Goal: Task Accomplishment & Management: Complete application form

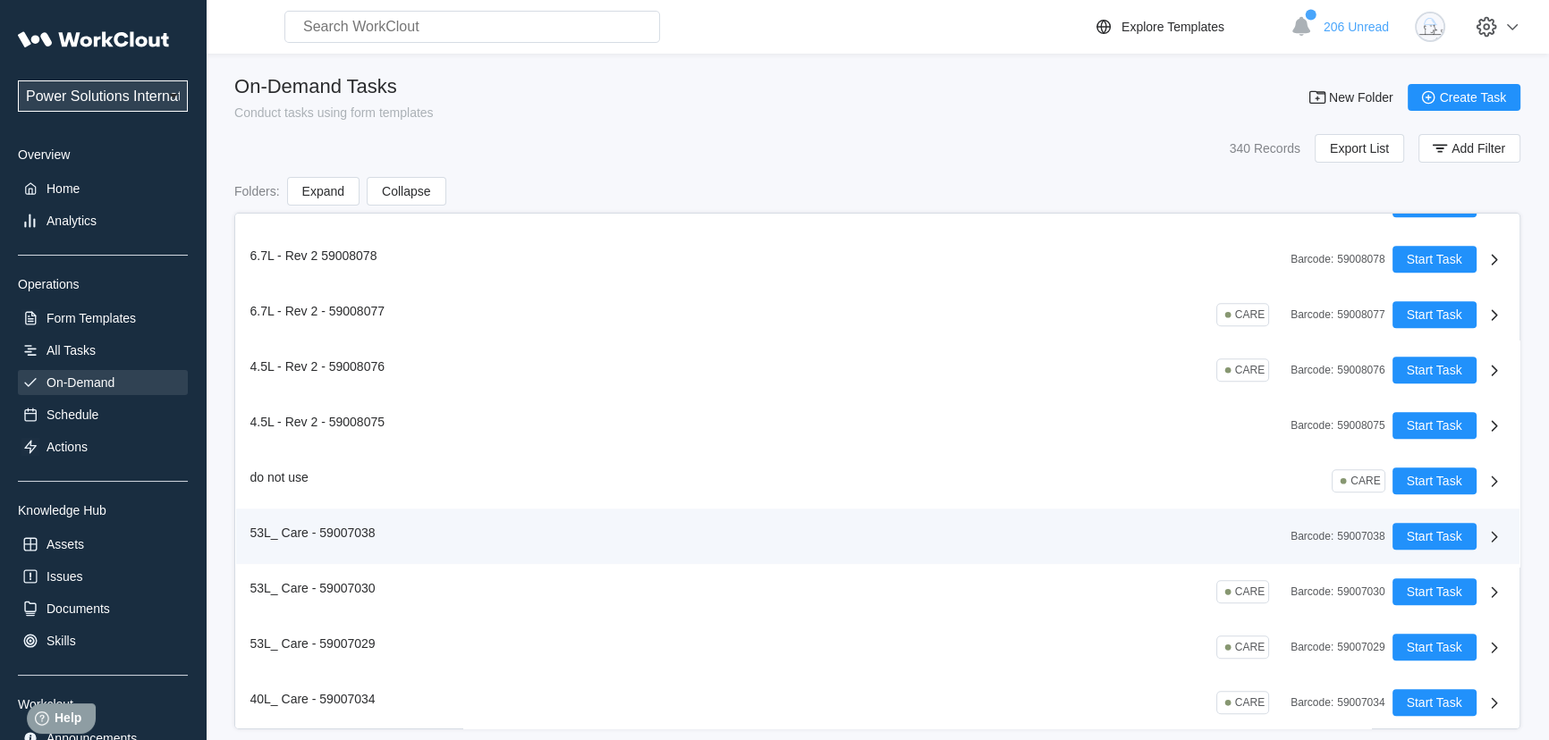
scroll to position [2194, 0]
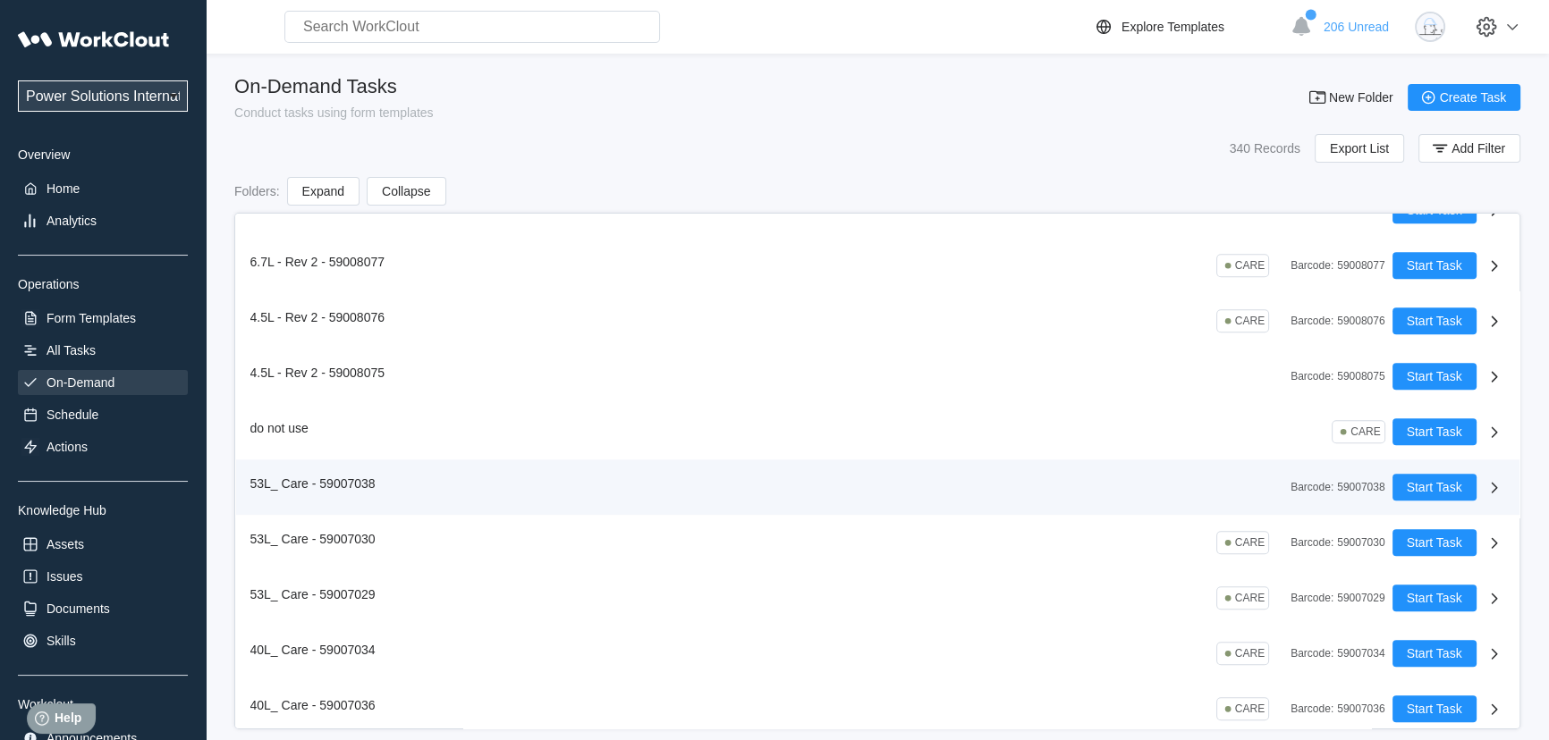
click at [483, 486] on div "53L_ Care - 59007038 Barcode : 59007038" at bounding box center [821, 487] width 1142 height 27
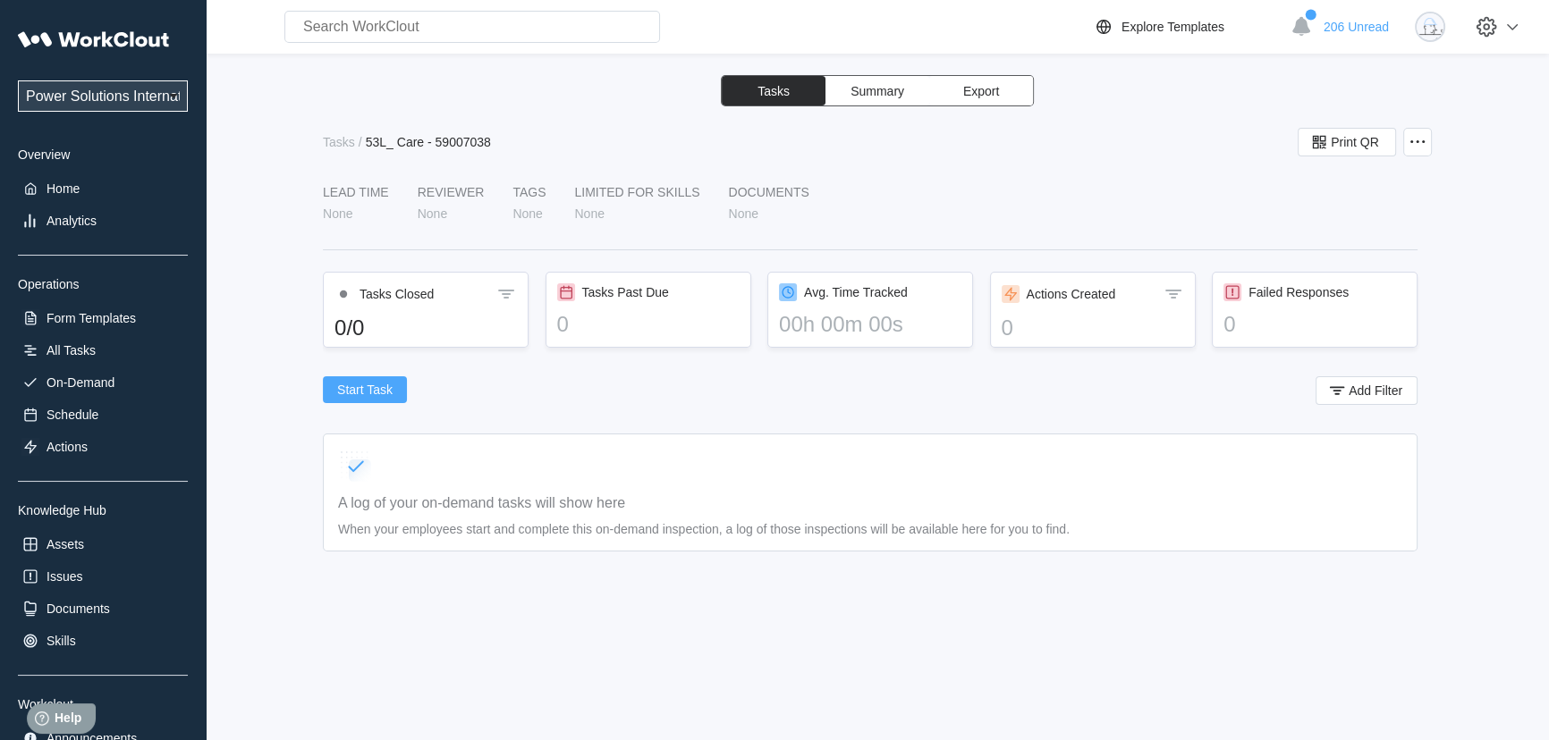
click at [388, 394] on span "Start Task" at bounding box center [364, 390] width 55 height 13
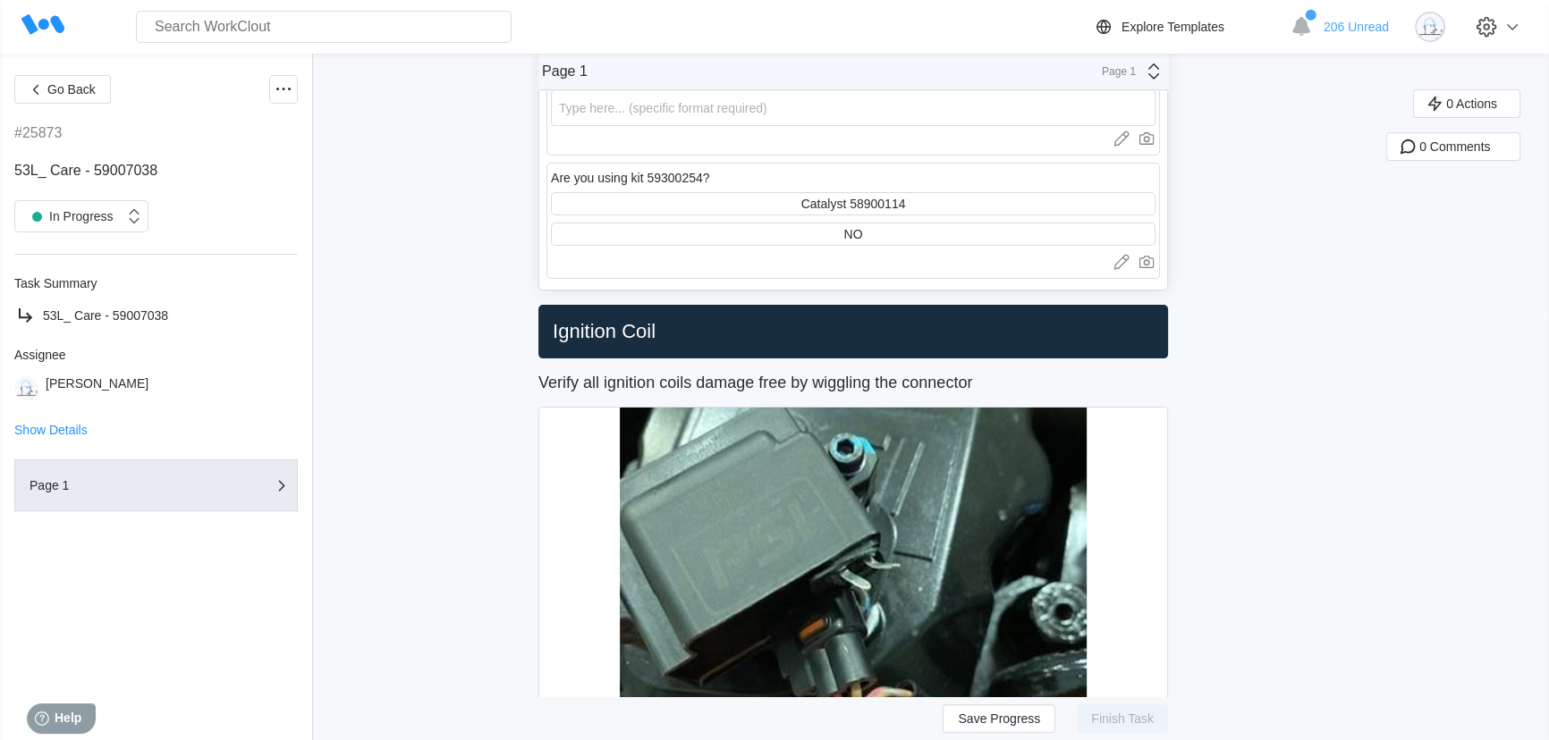
scroll to position [487, 0]
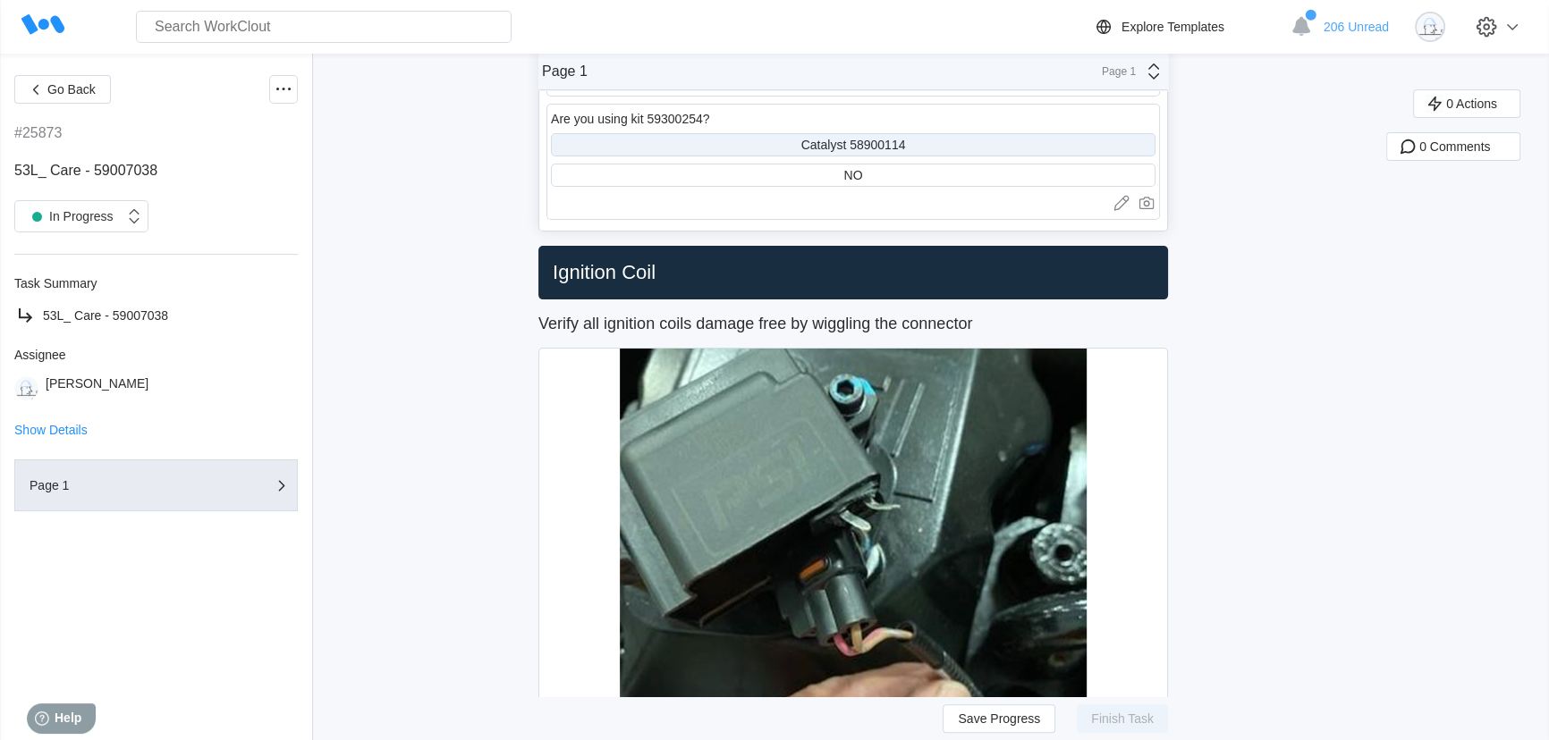
click at [873, 144] on div "Catalyst 58900114" at bounding box center [853, 145] width 105 height 14
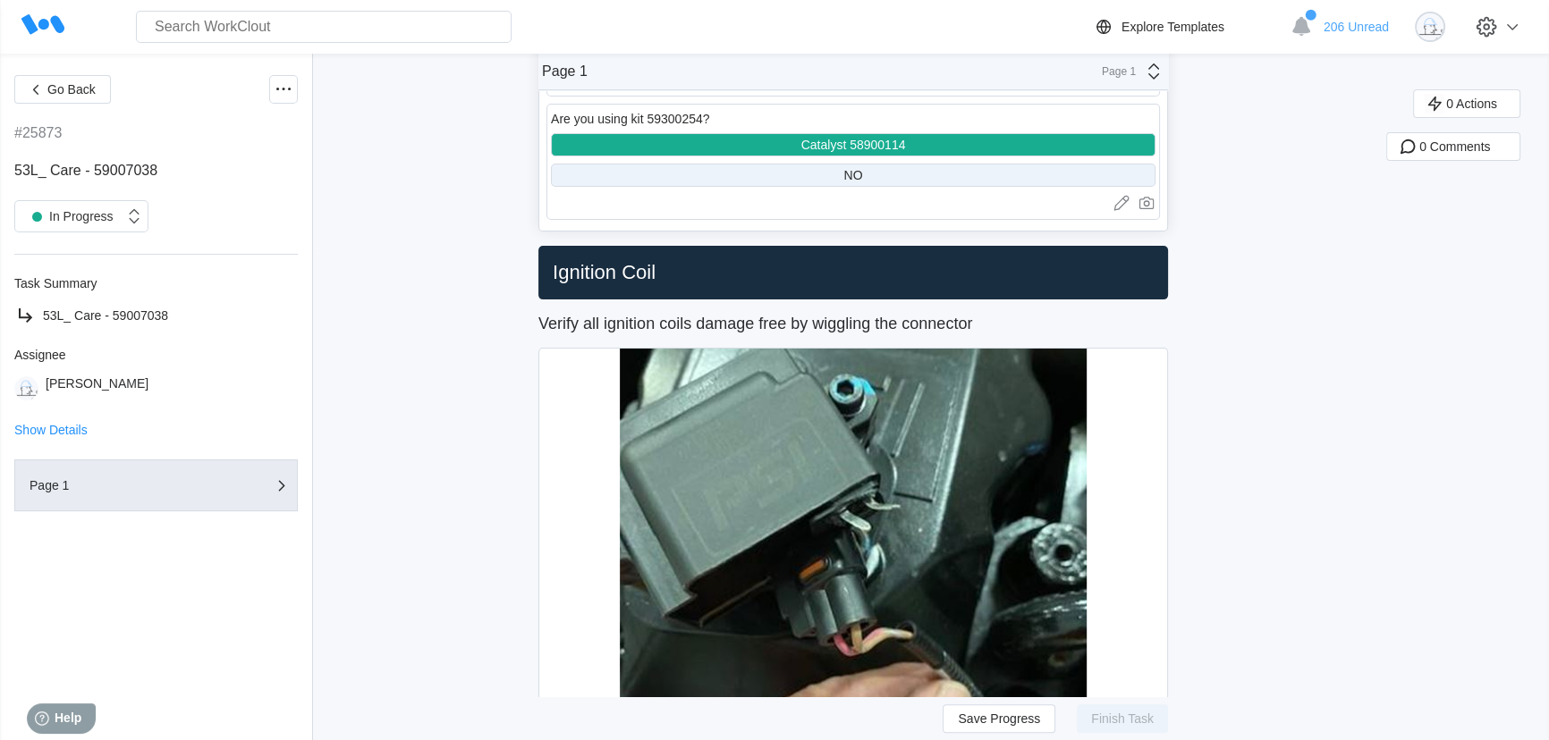
click at [881, 173] on div "NO" at bounding box center [853, 175] width 604 height 23
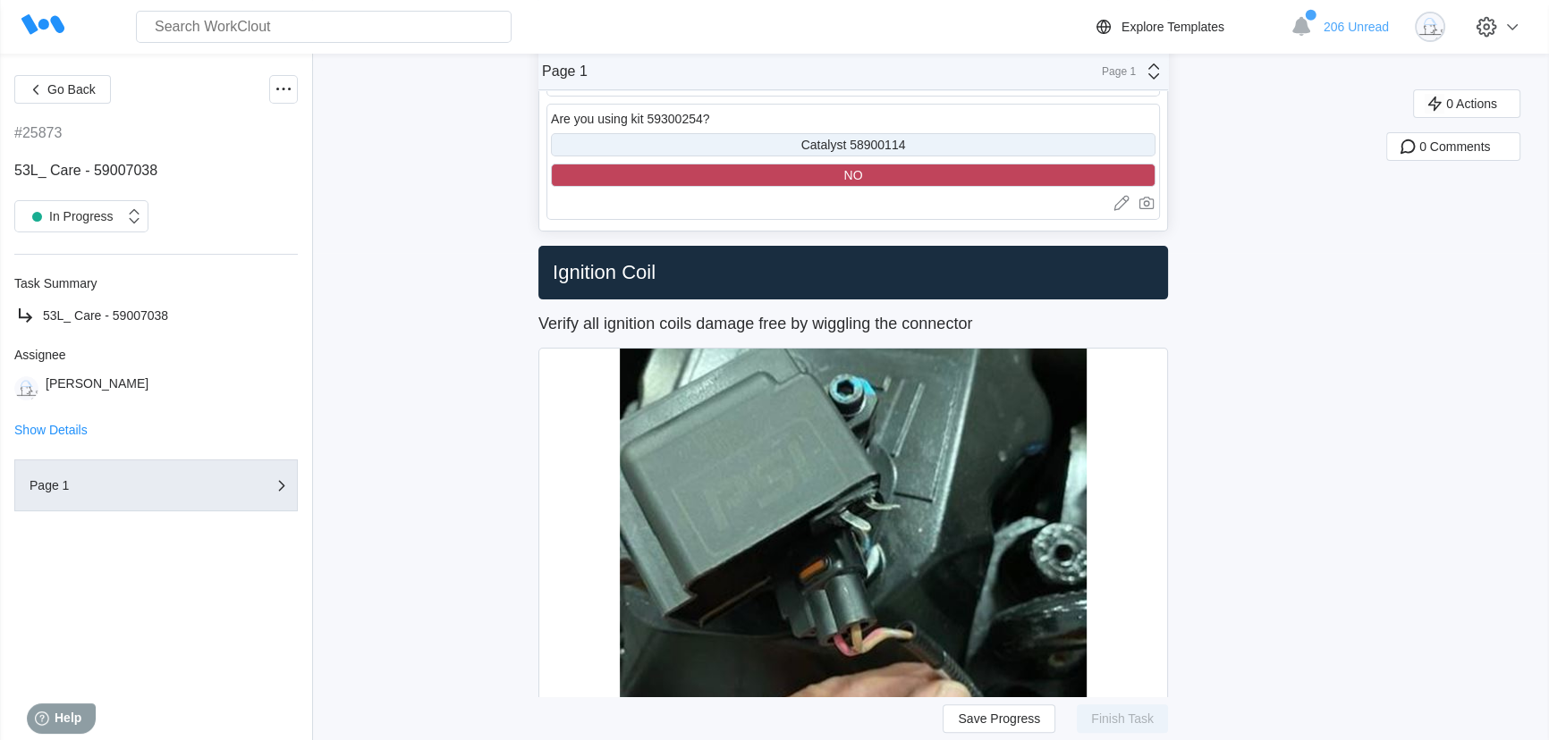
click at [877, 144] on div "Catalyst 58900114" at bounding box center [853, 145] width 105 height 14
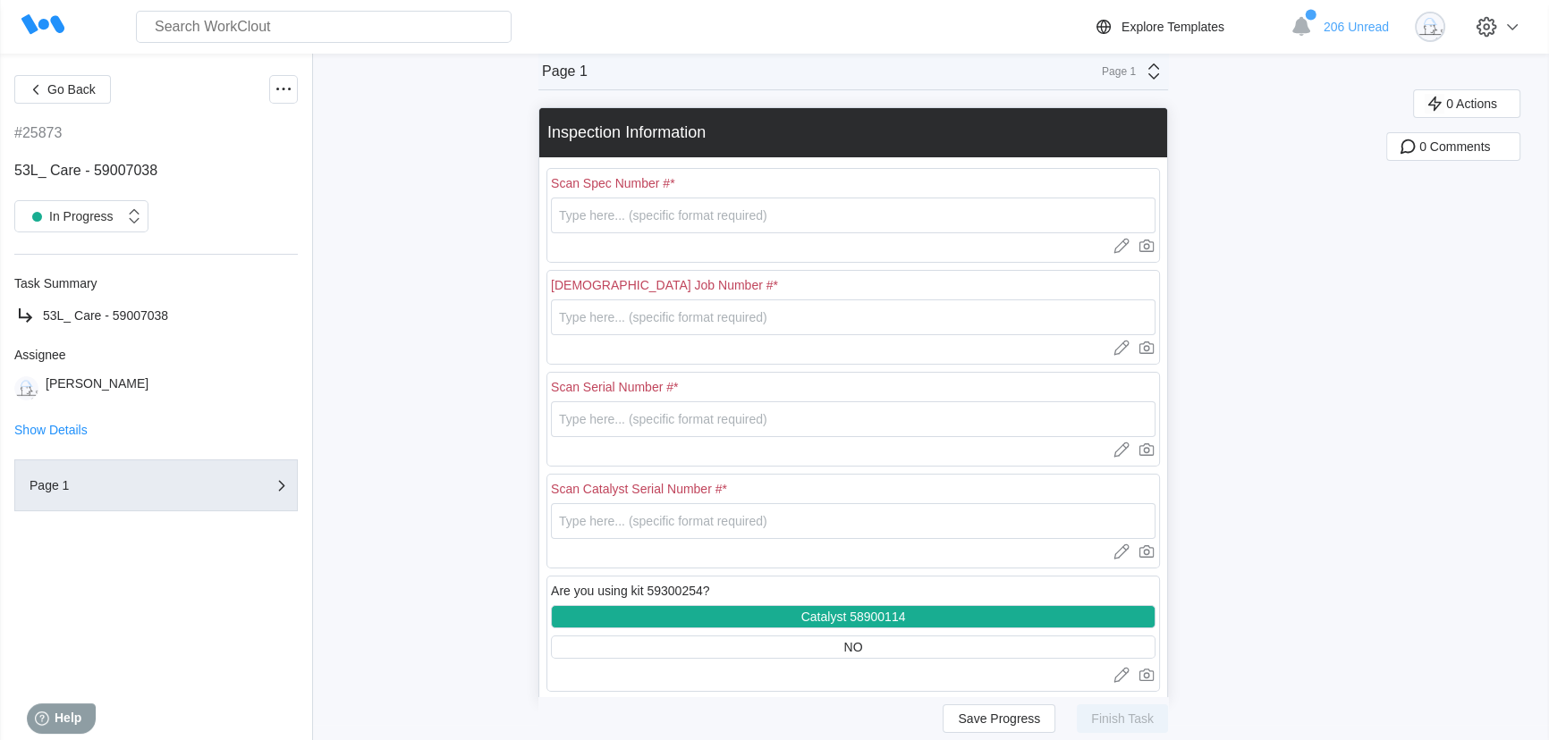
scroll to position [0, 0]
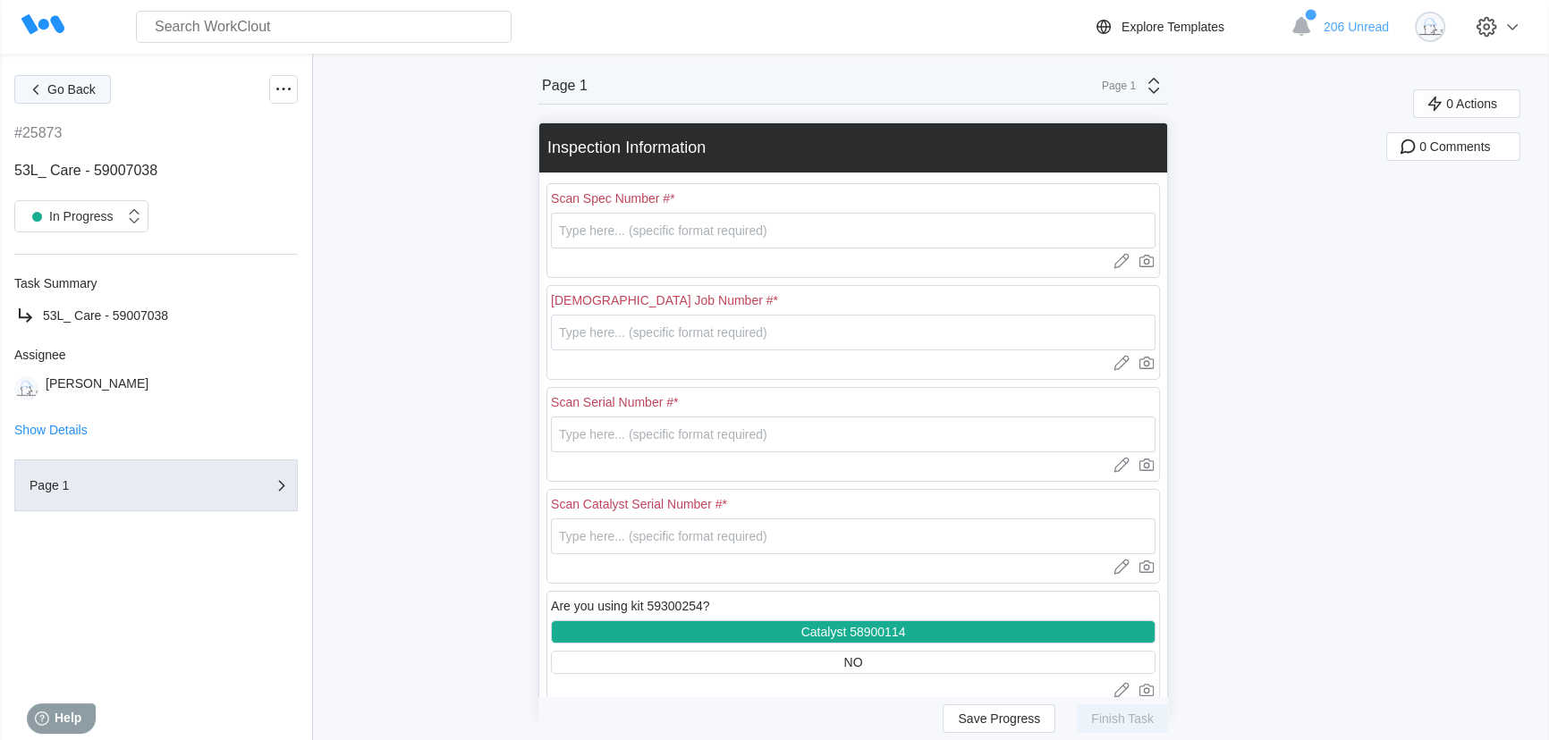
click at [53, 90] on span "Go Back" at bounding box center [71, 89] width 48 height 13
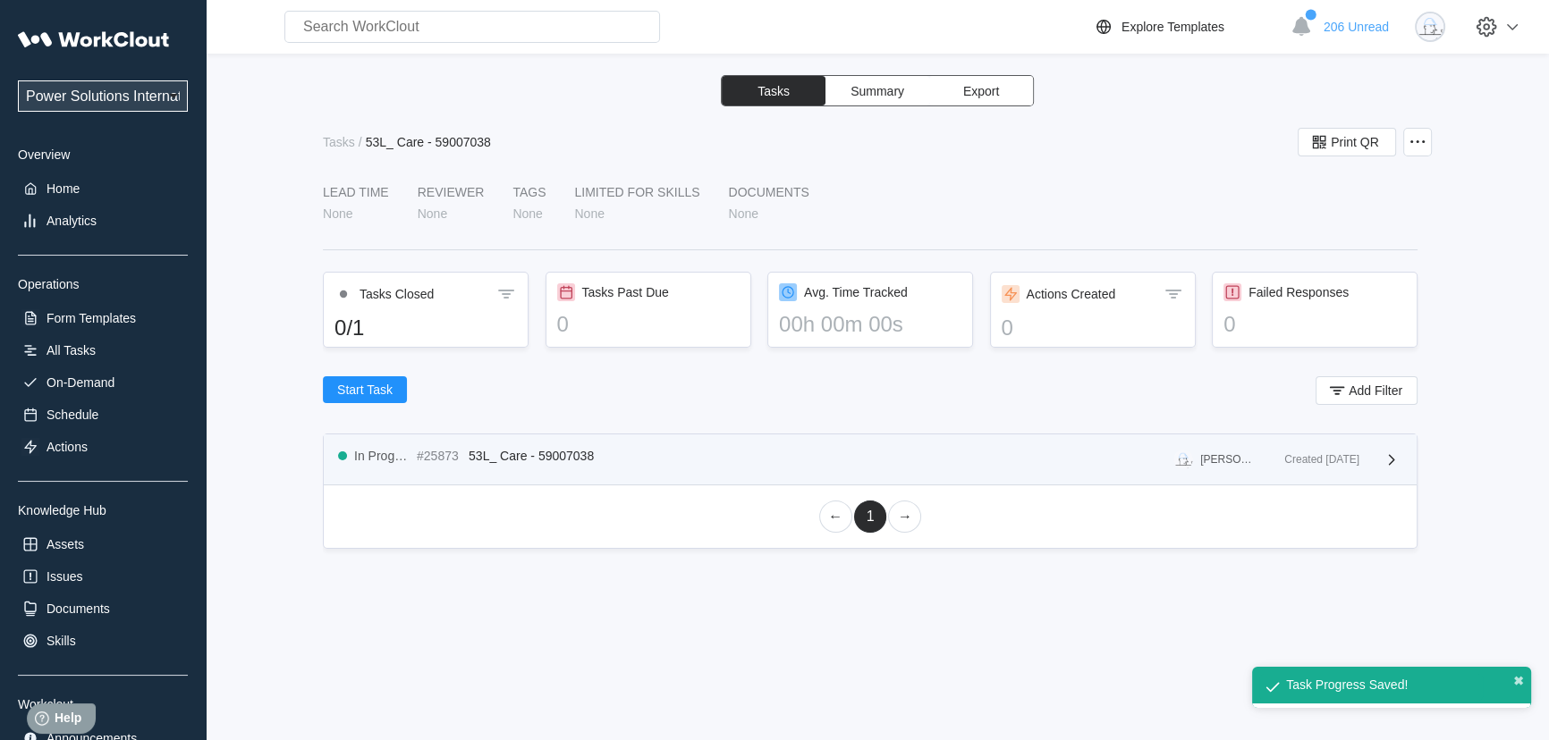
click at [362, 459] on div "In Progress" at bounding box center [381, 456] width 55 height 14
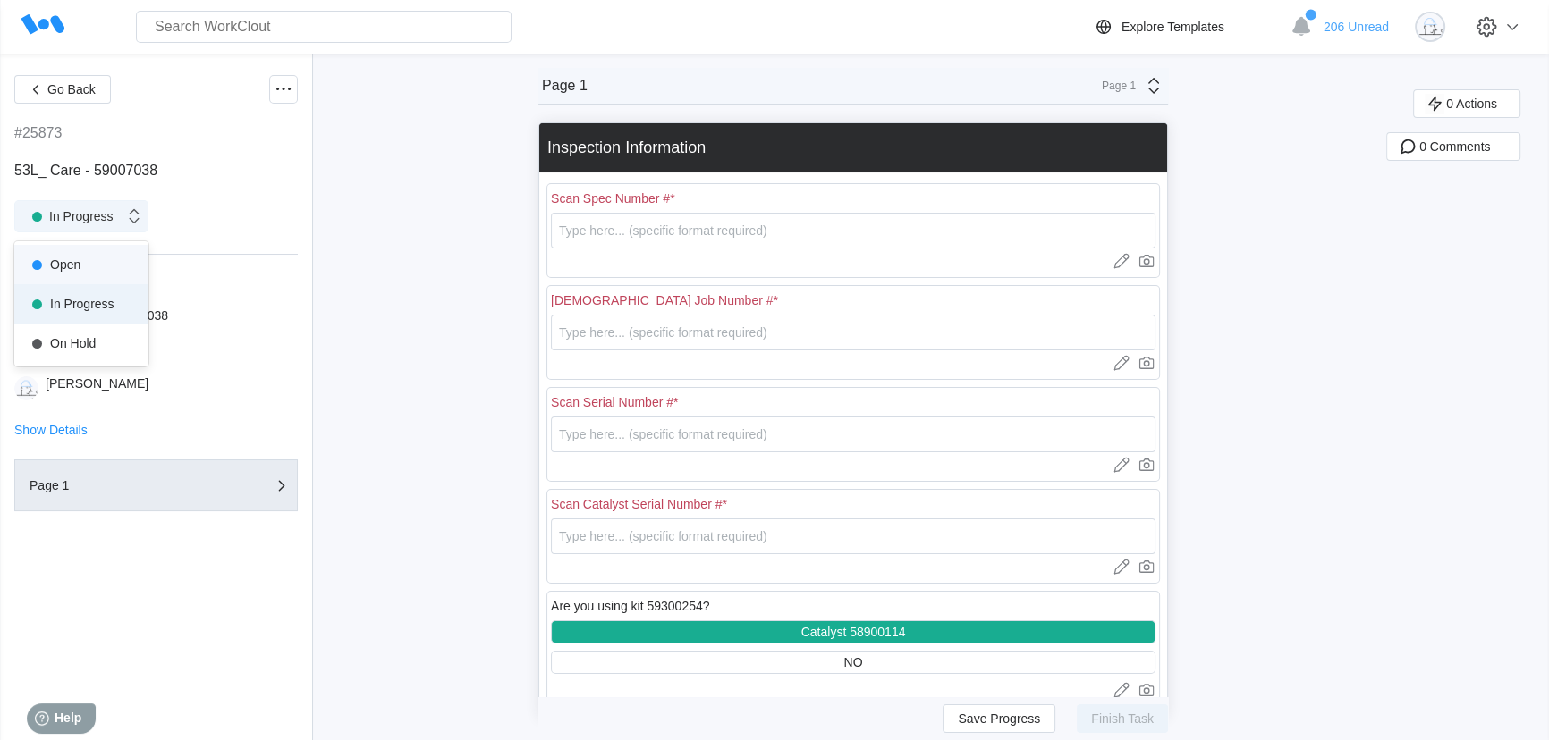
click at [83, 215] on div "In Progress" at bounding box center [68, 216] width 89 height 25
click at [283, 92] on icon at bounding box center [283, 89] width 21 height 21
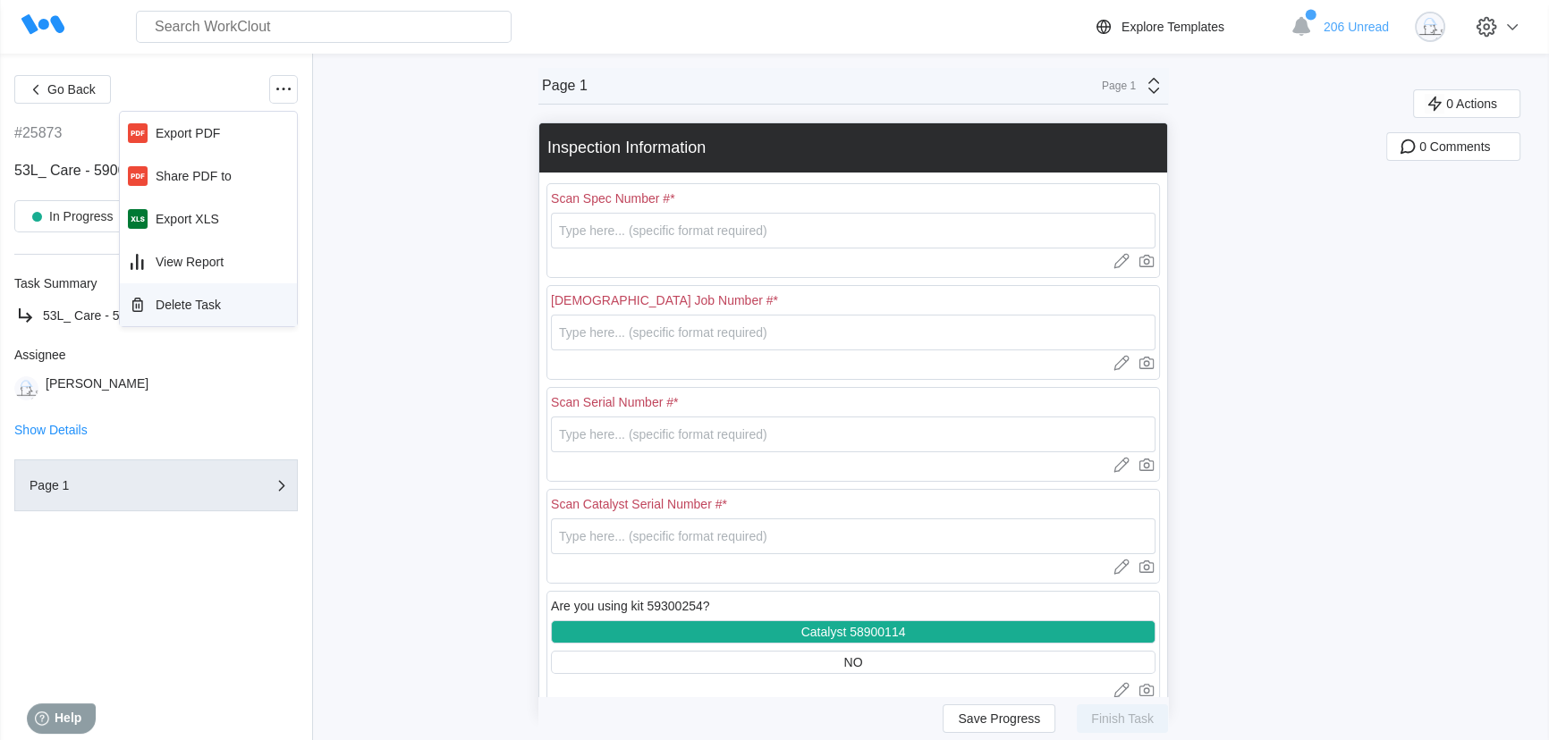
click at [205, 299] on div "Delete Task" at bounding box center [188, 305] width 65 height 14
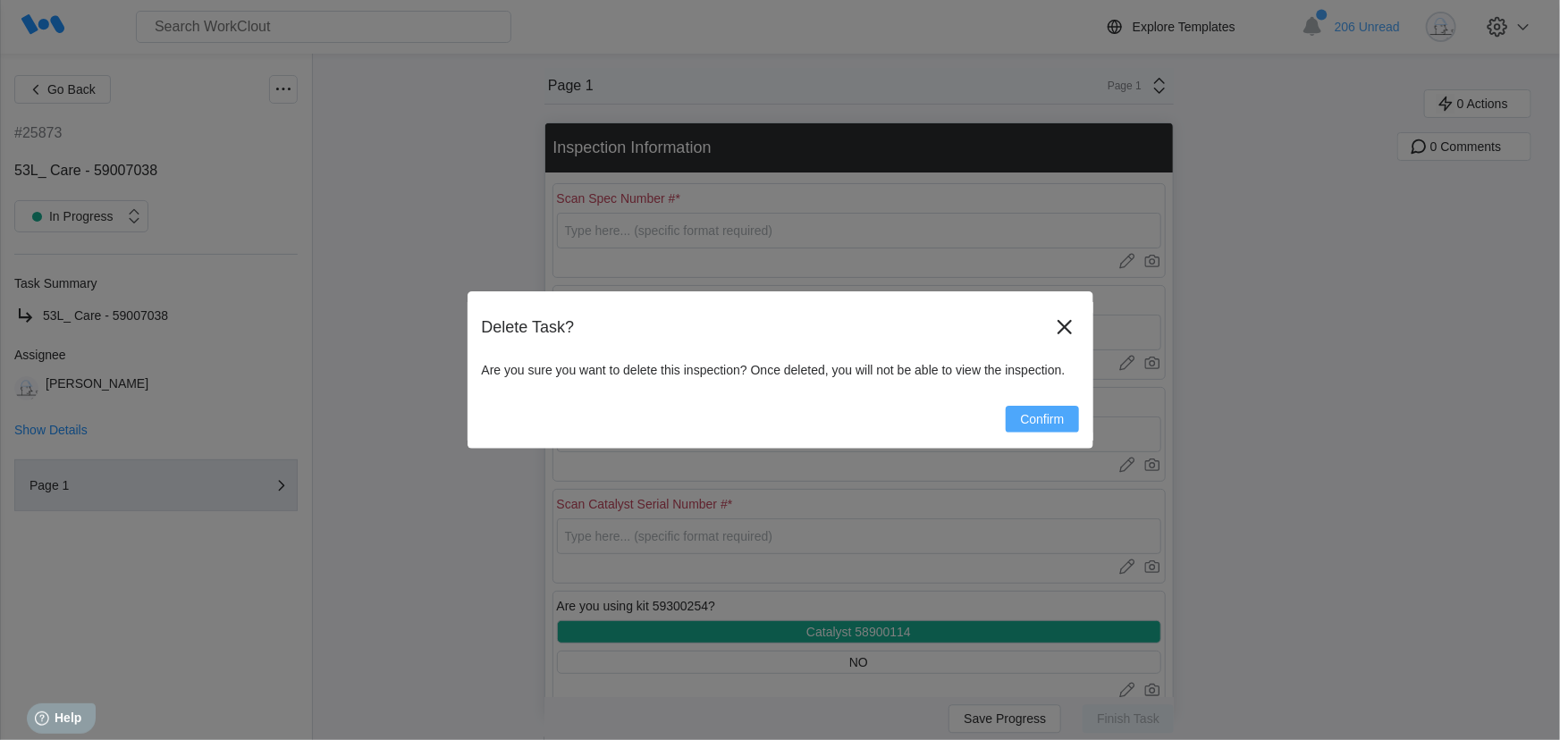
click at [1027, 418] on span "Confirm" at bounding box center [1042, 419] width 44 height 13
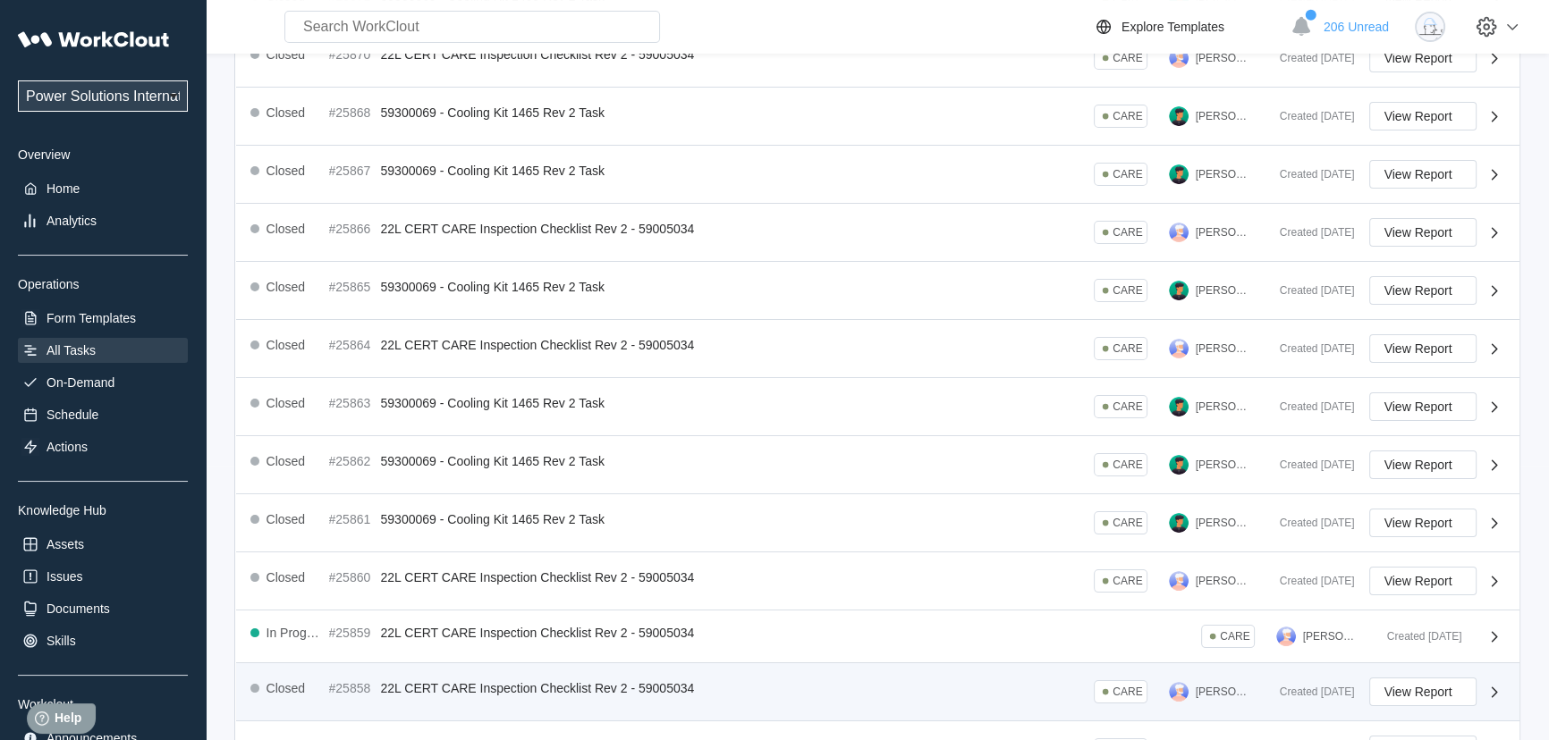
scroll to position [395, 0]
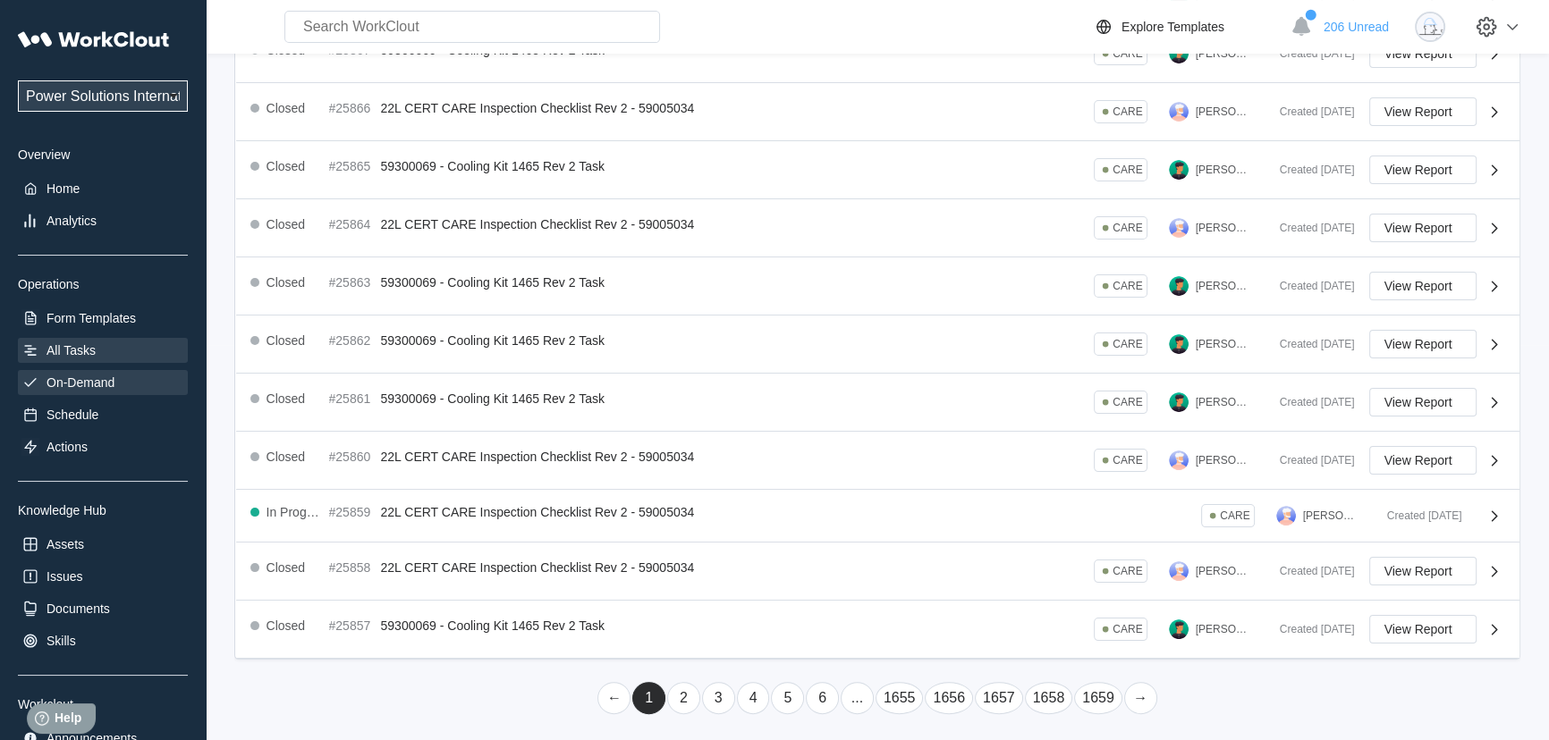
click at [80, 385] on div "On-Demand" at bounding box center [80, 383] width 68 height 14
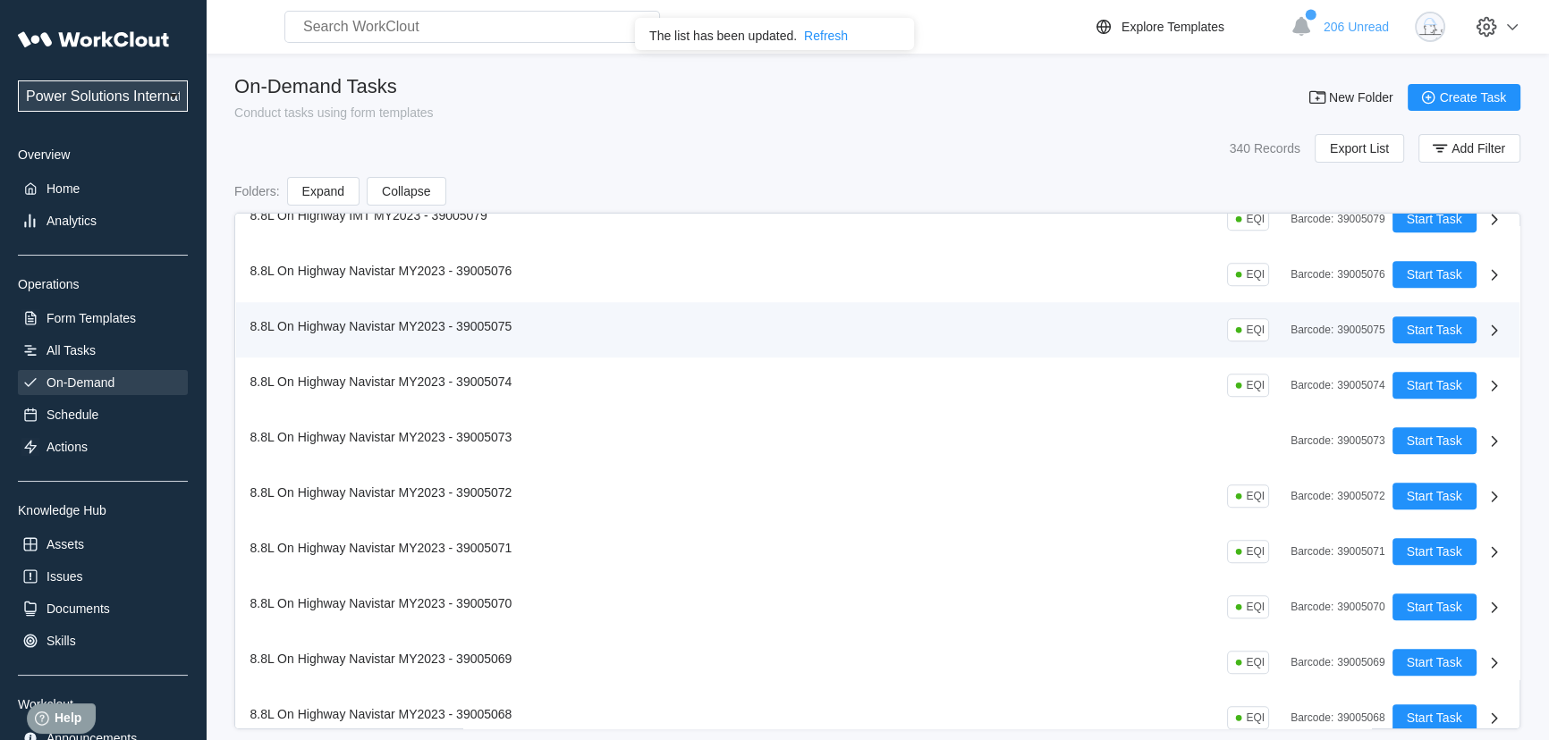
scroll to position [10891, 0]
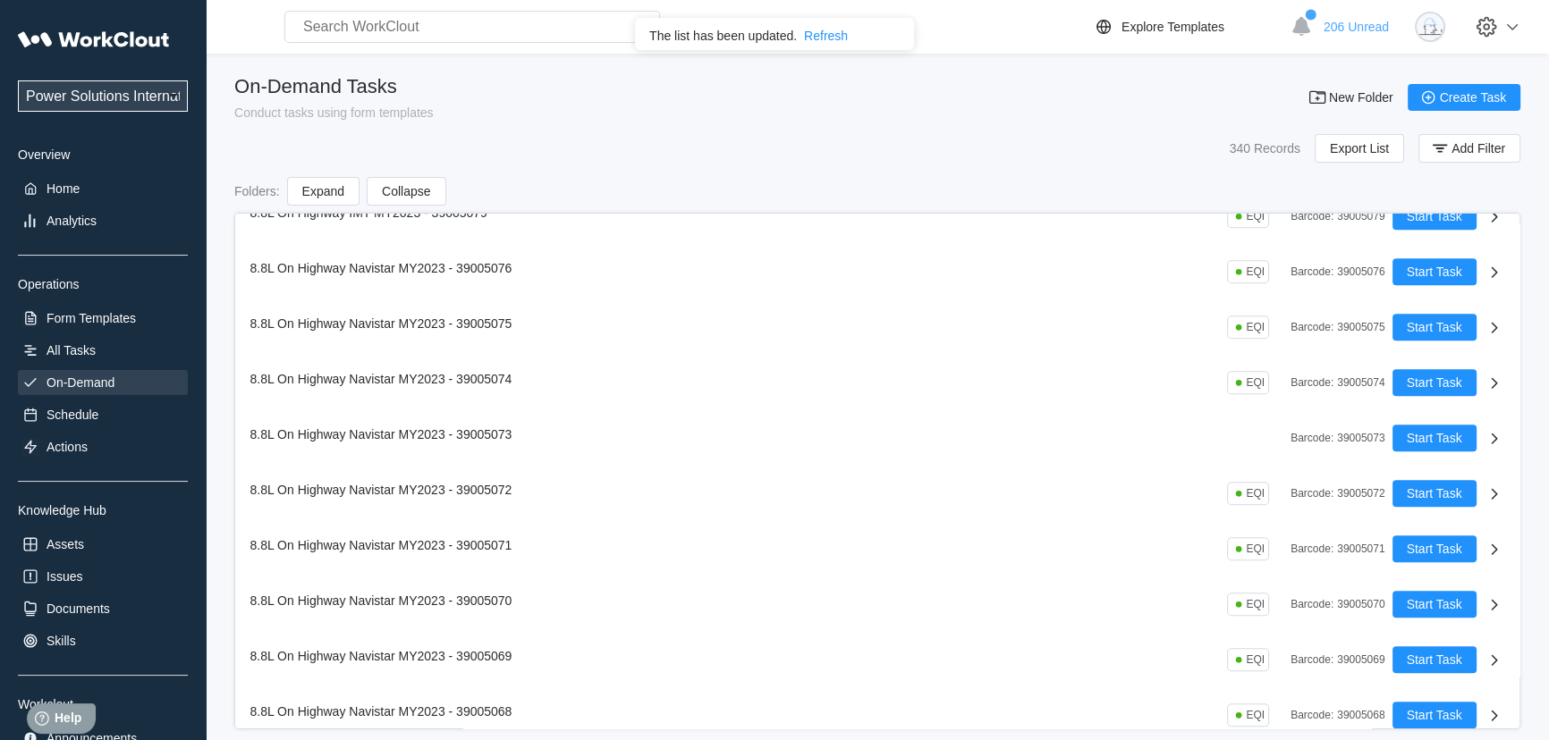
drag, startPoint x: 147, startPoint y: 72, endPoint x: 148, endPoint y: 89, distance: 17.1
click at [147, 72] on div "Power Solutions International Power Solutions International 201 Overview Home A…" at bounding box center [103, 386] width 170 height 730
click at [149, 89] on select "Power Solutions International Power Solutions International 201" at bounding box center [103, 95] width 170 height 31
select select "3cbc4bb7-e42f-4028-935d-ed8337c68b35"
click at [18, 80] on select "Power Solutions International Power Solutions International 201" at bounding box center [103, 95] width 170 height 31
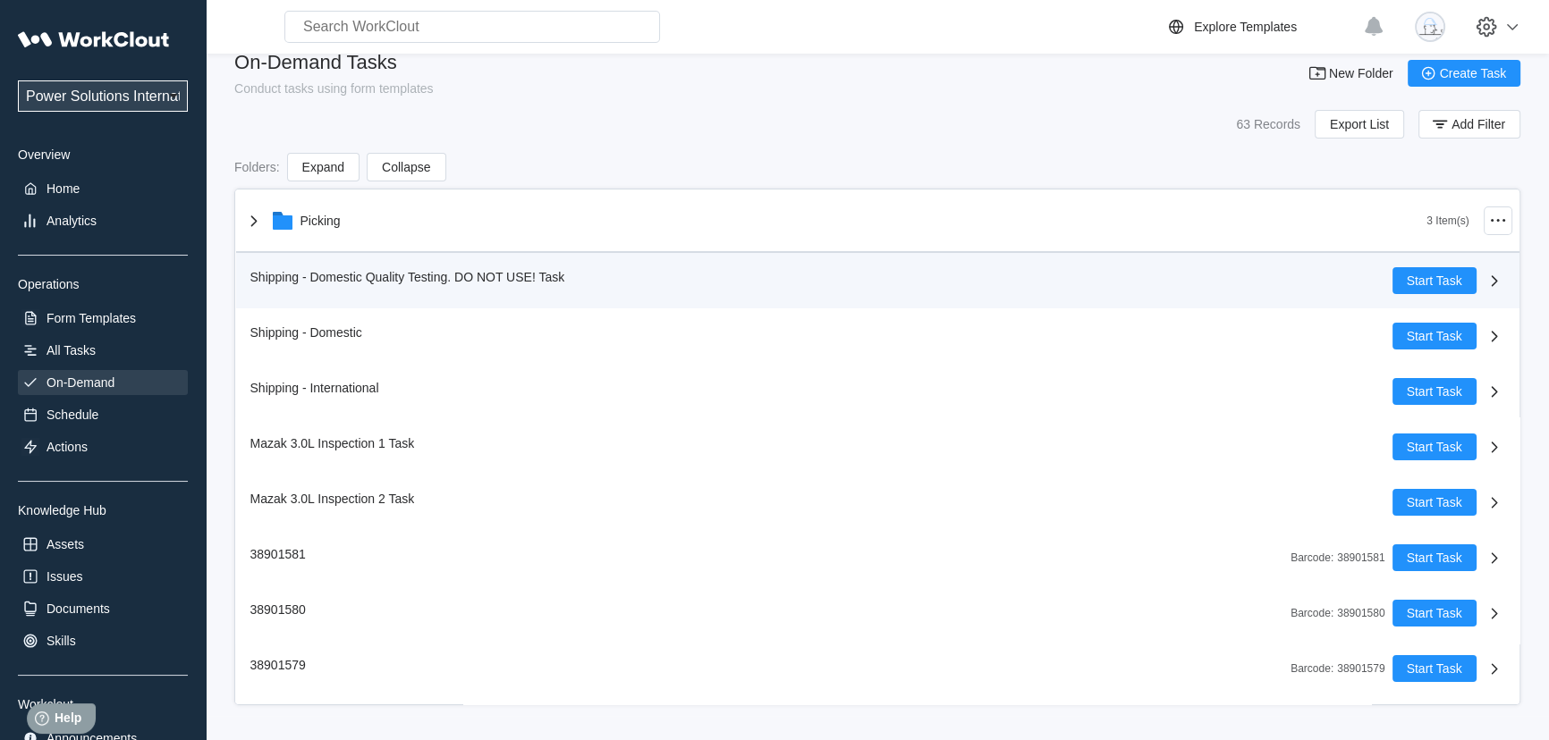
click at [331, 283] on div "Shipping - Domestic Quality Testing. DO NOT USE! Task" at bounding box center [407, 277] width 315 height 14
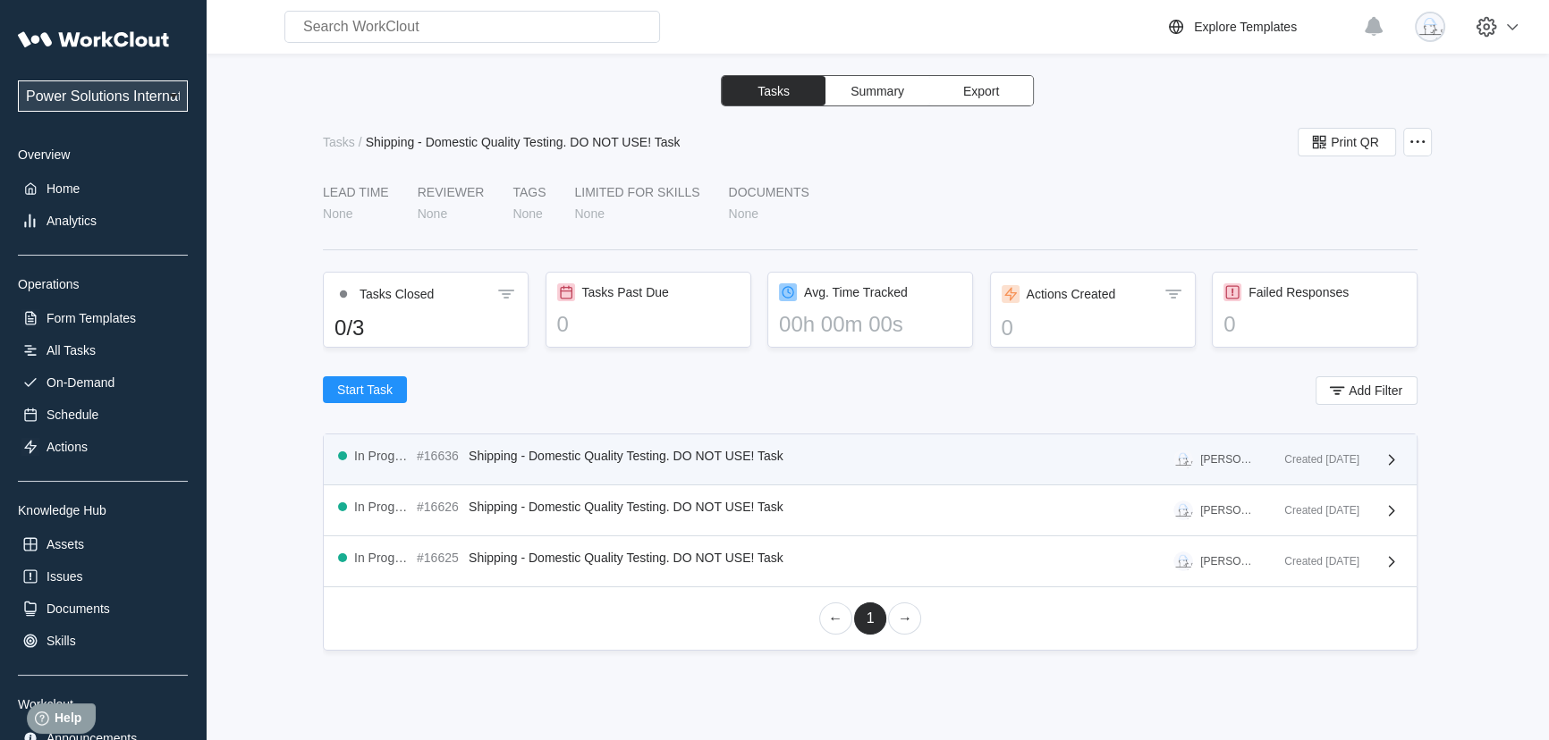
click at [1381, 457] on icon at bounding box center [1391, 459] width 21 height 21
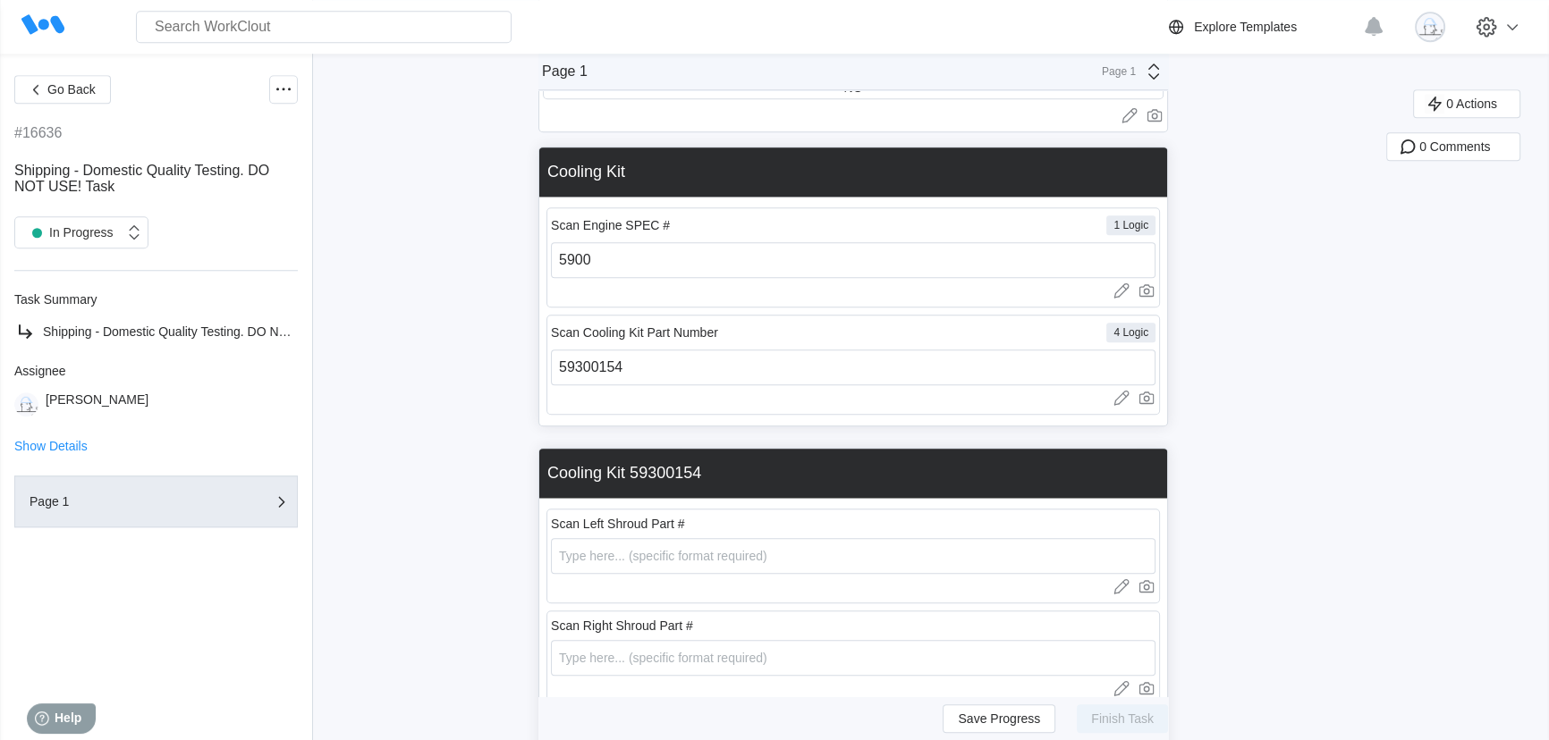
scroll to position [2031, 0]
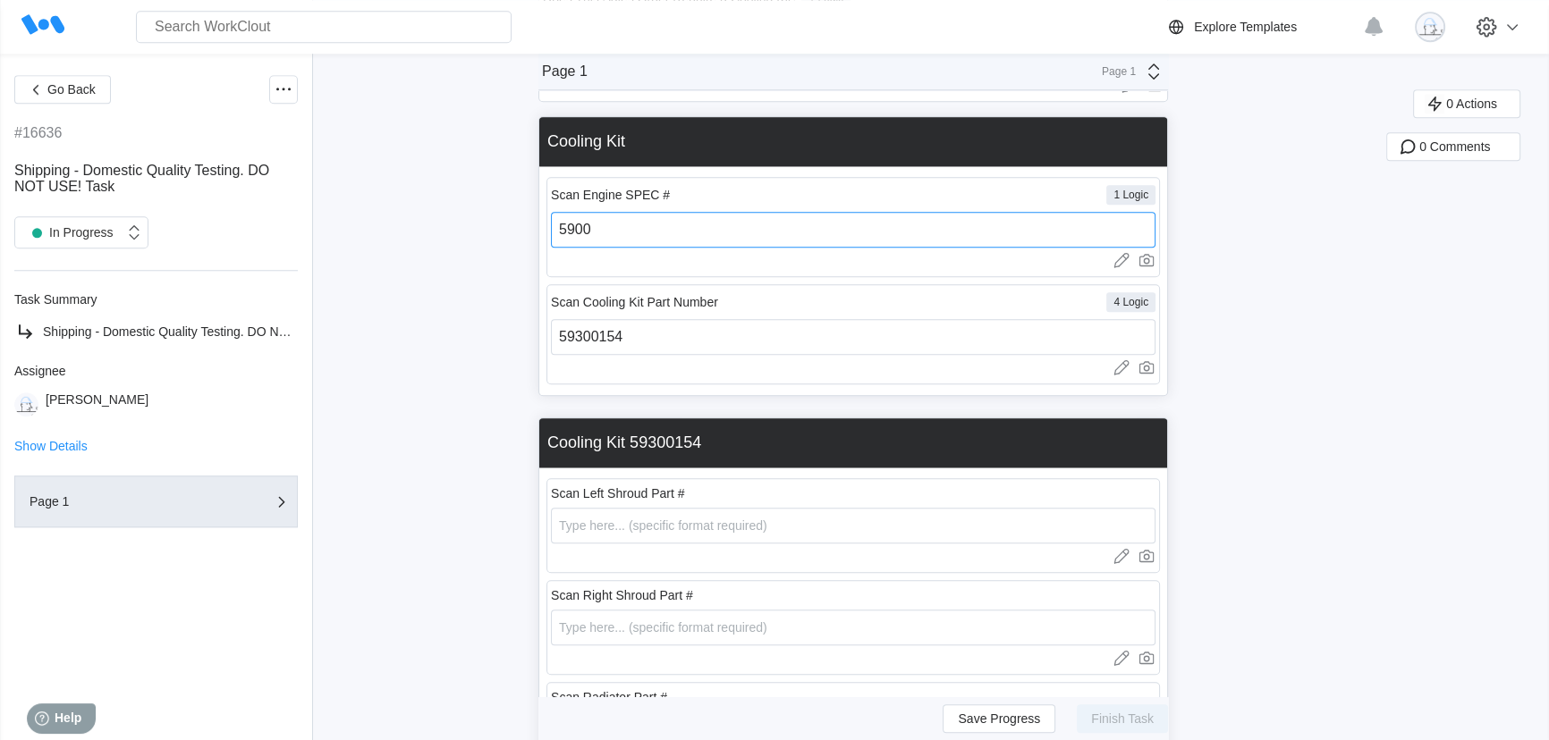
click at [638, 238] on input "5900" at bounding box center [853, 230] width 604 height 36
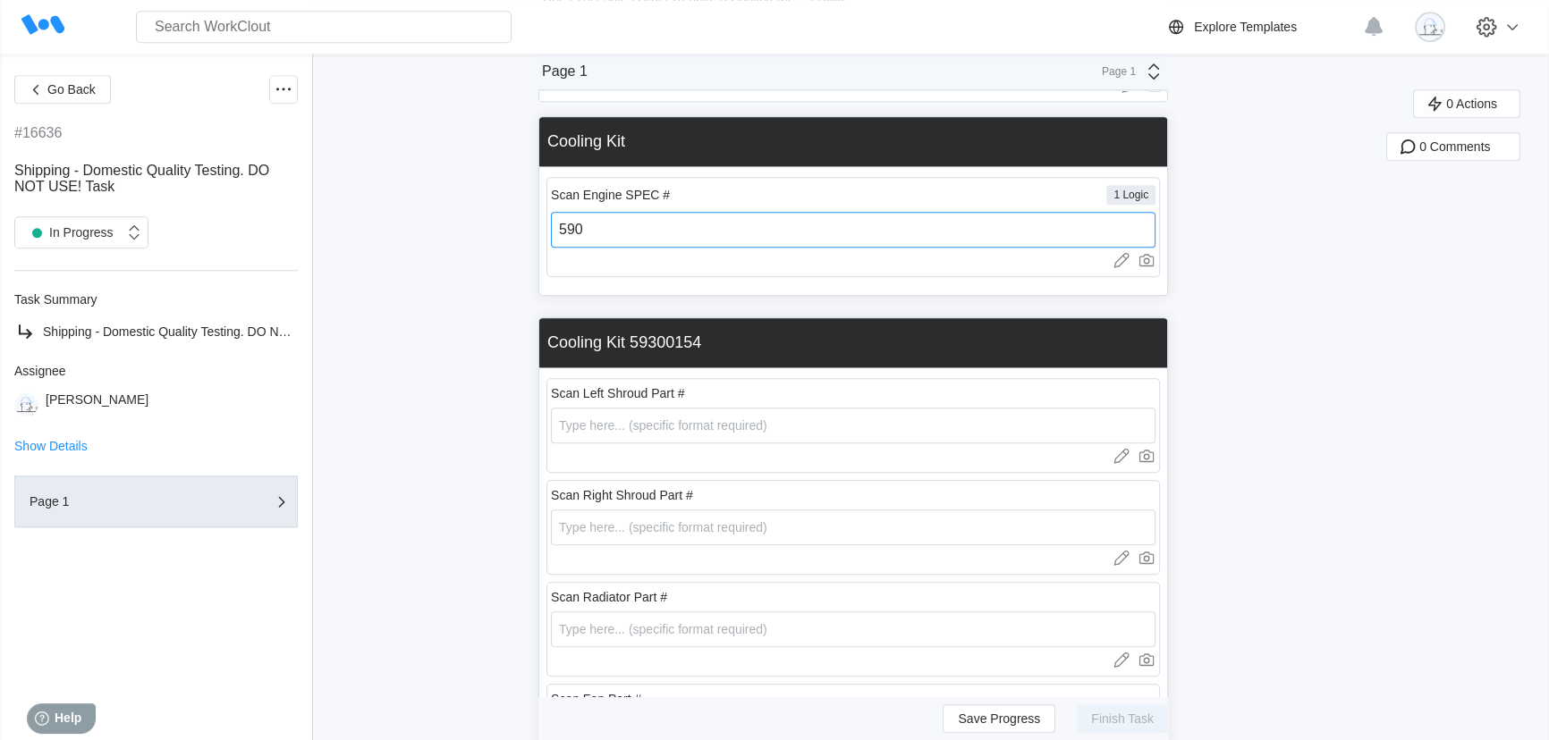
type input "5900"
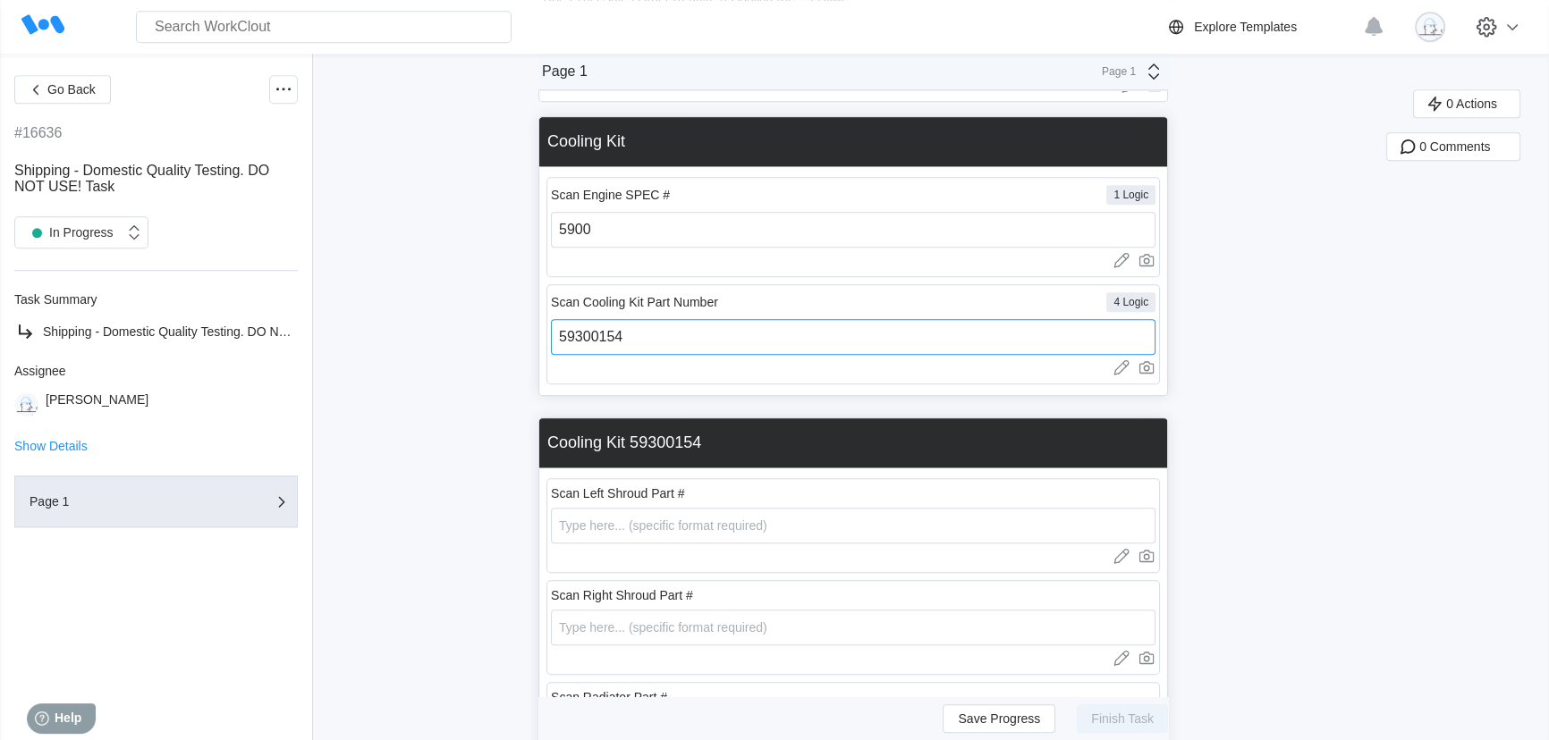
click at [745, 336] on input "59300154" at bounding box center [853, 337] width 604 height 36
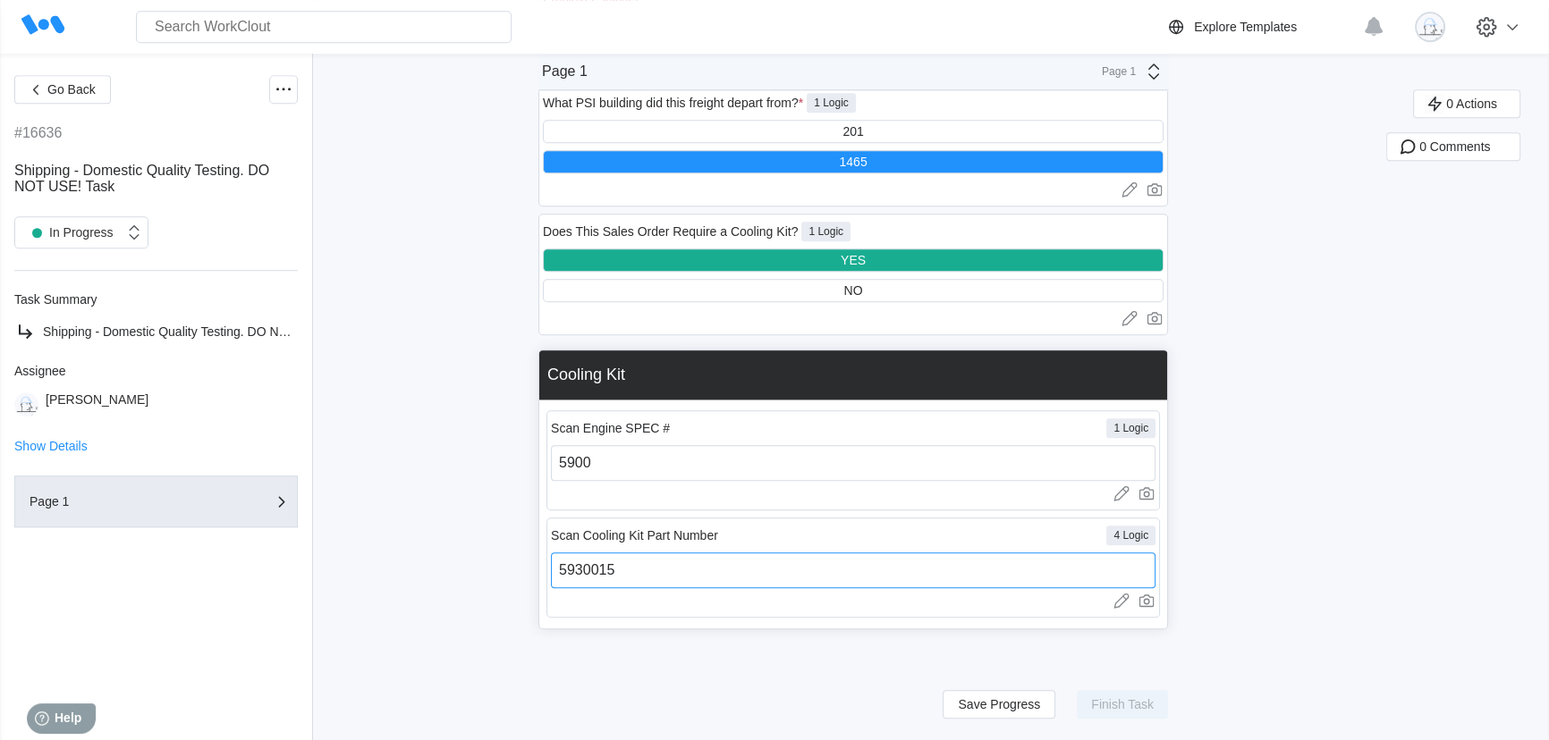
type input "59300154"
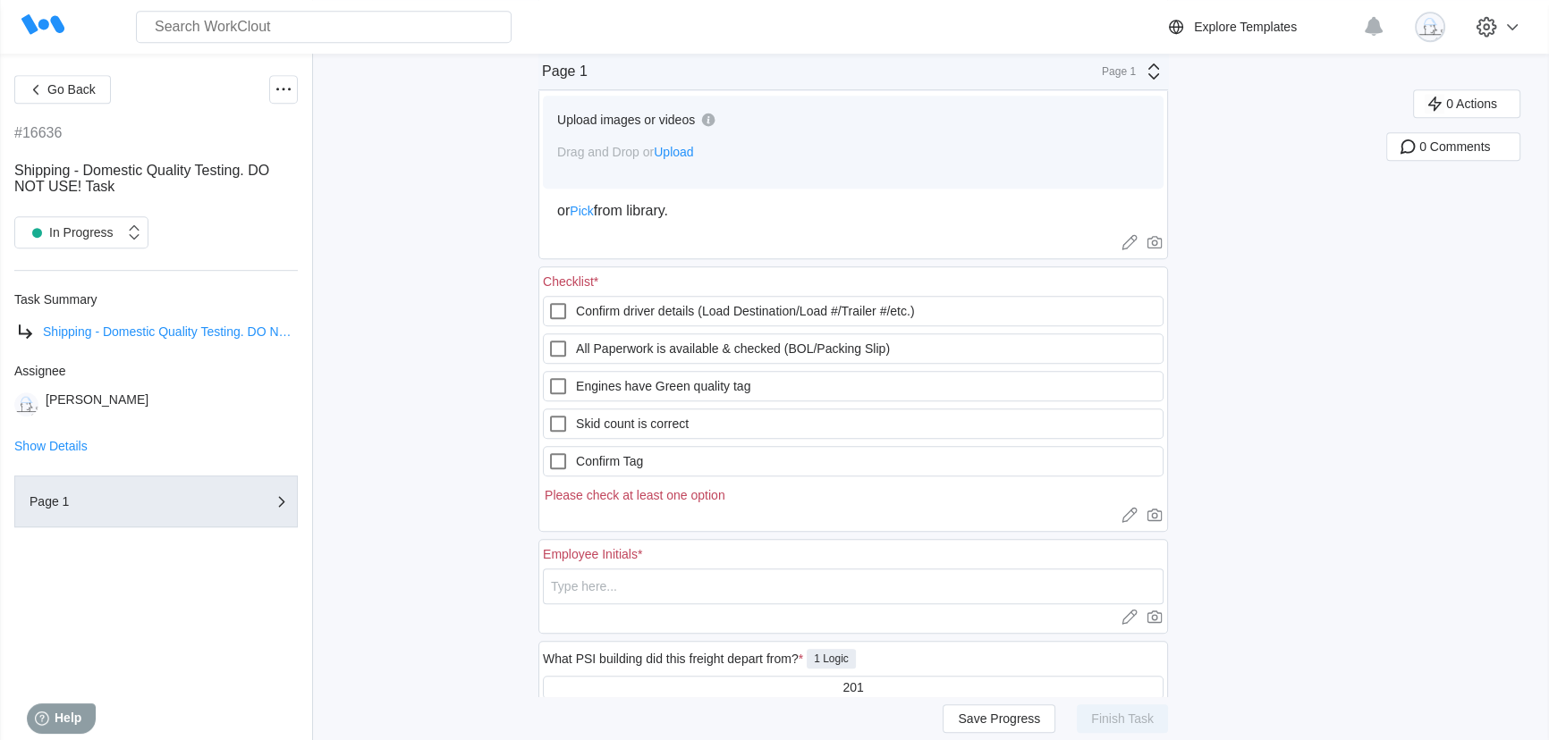
scroll to position [1232, 0]
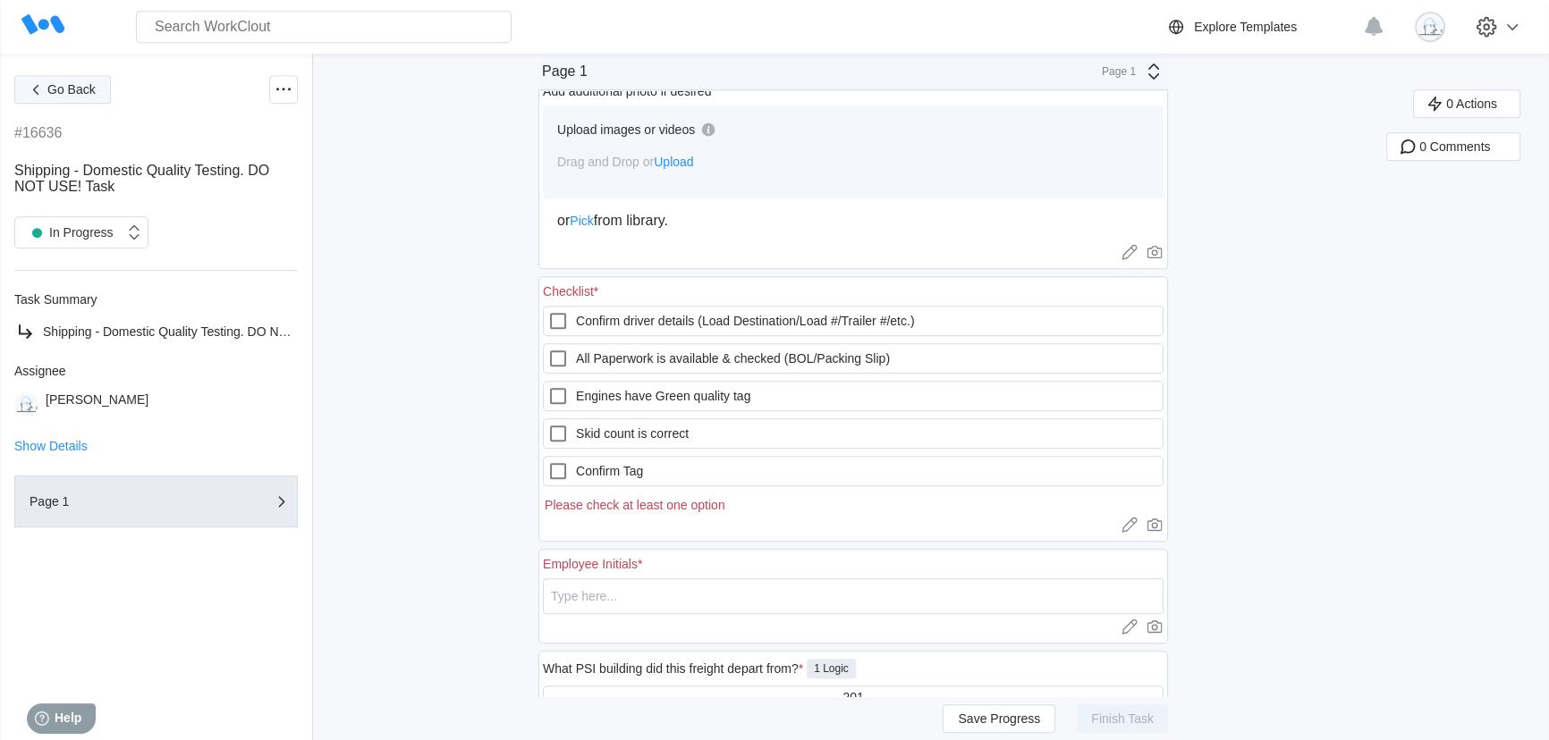
click at [71, 89] on span "Go Back" at bounding box center [71, 89] width 48 height 13
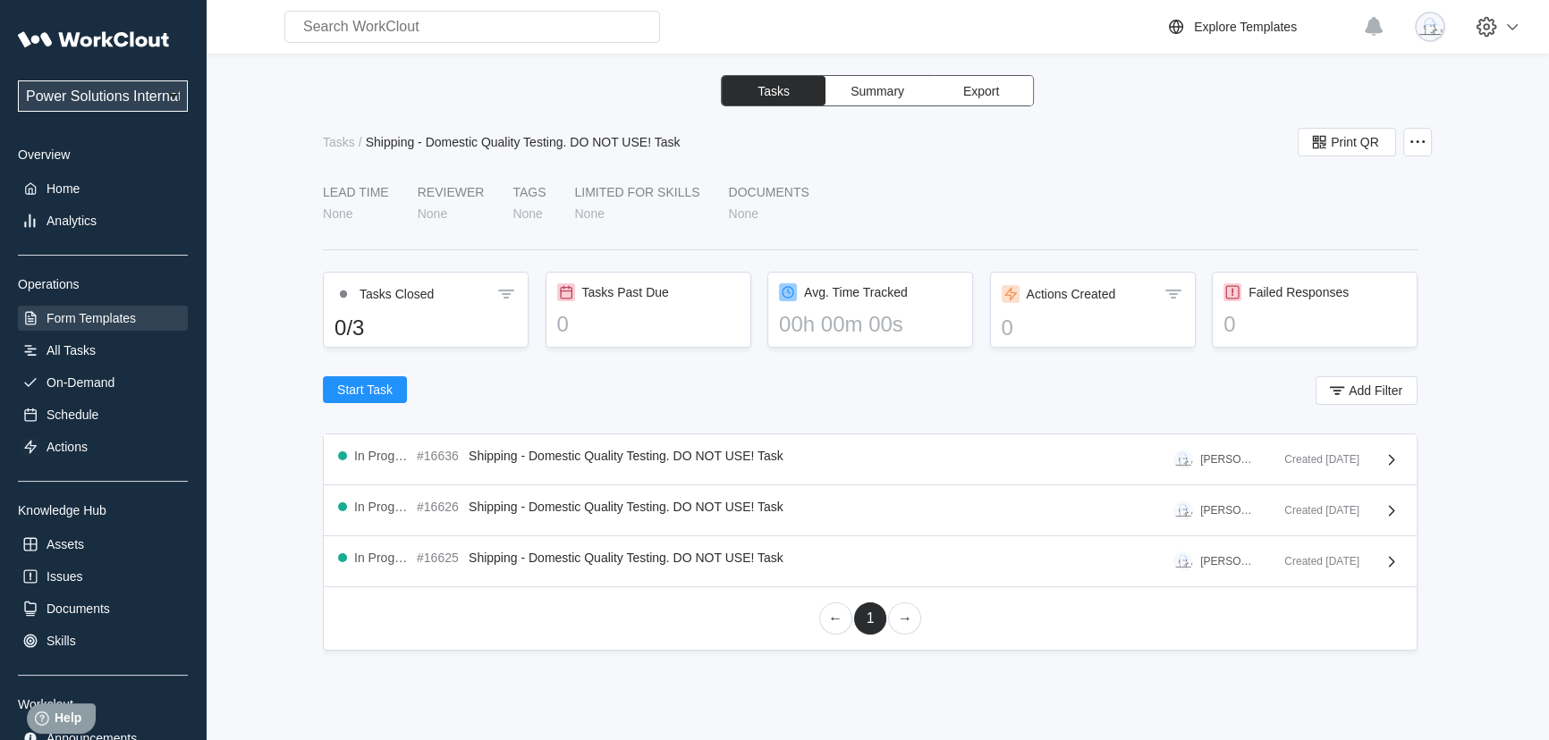
click at [118, 321] on div "Form Templates" at bounding box center [90, 318] width 89 height 14
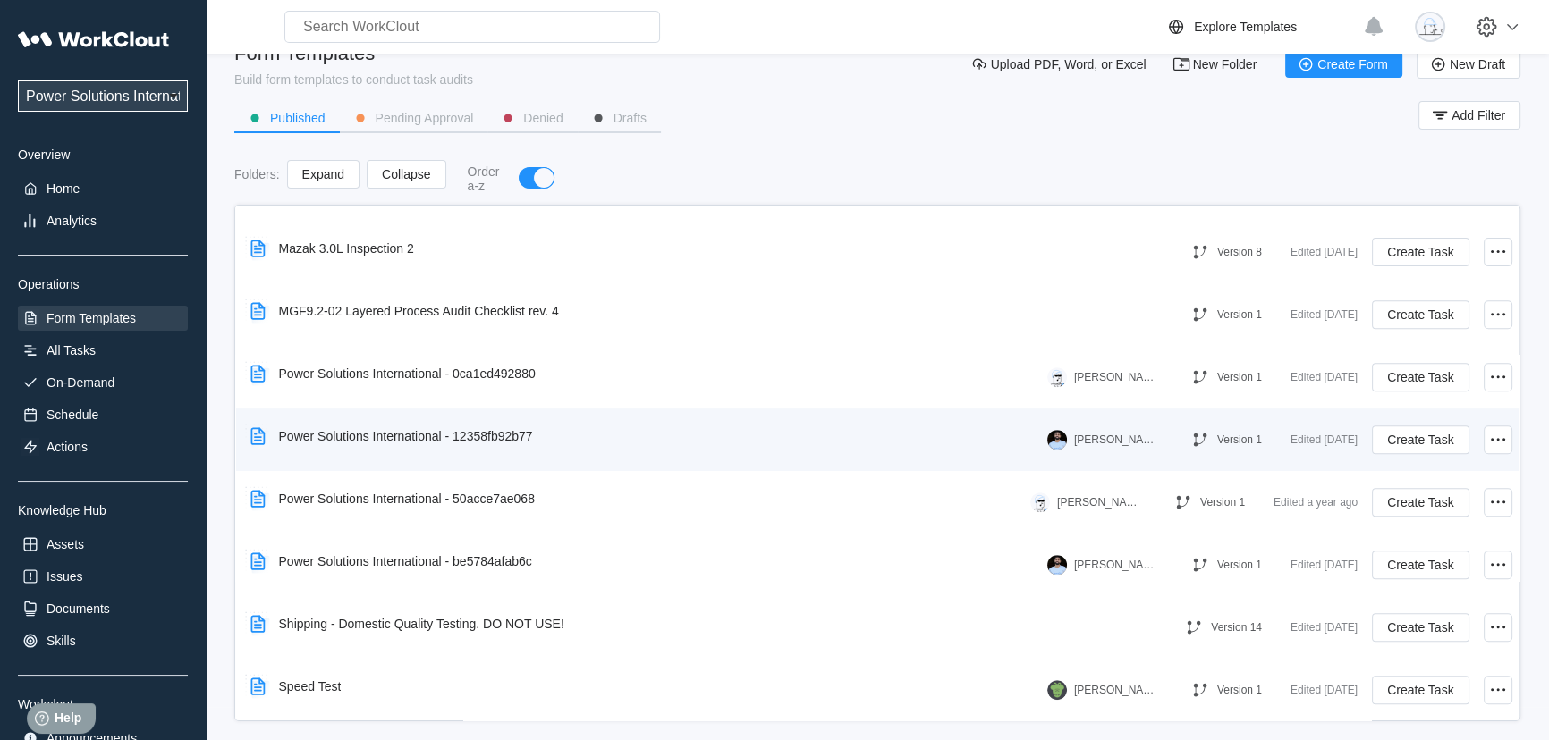
scroll to position [51, 0]
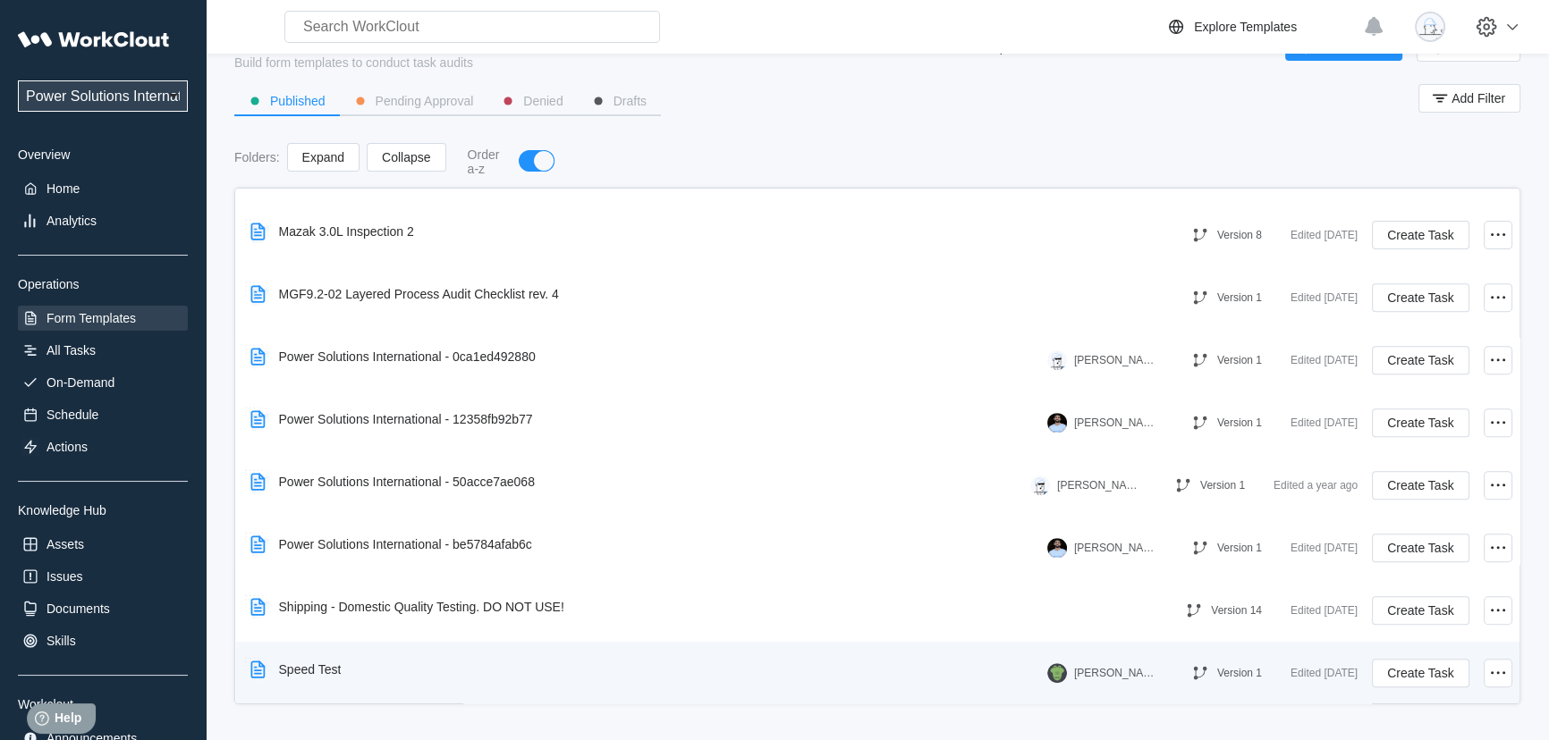
click at [1047, 673] on img at bounding box center [1057, 673] width 20 height 20
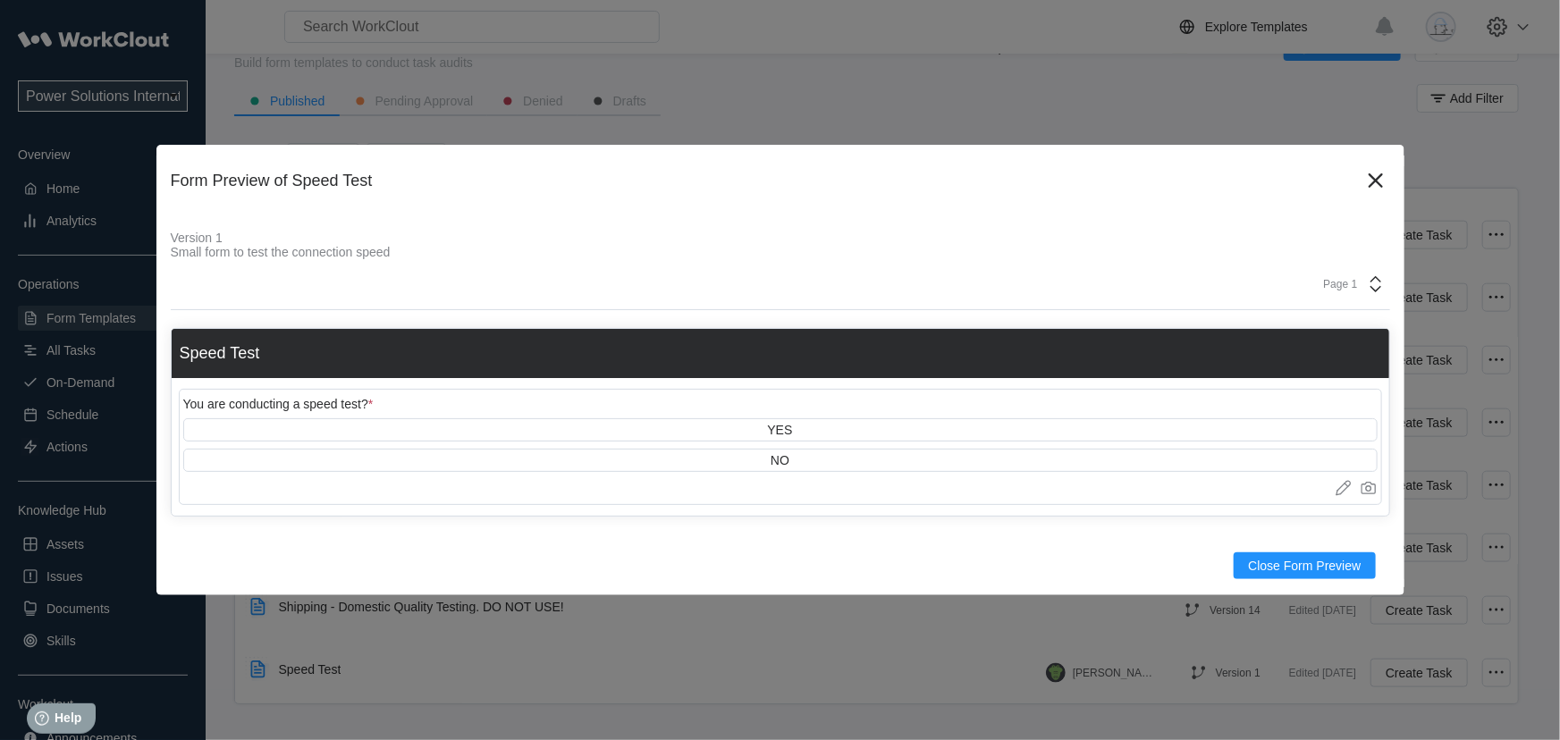
click at [805, 474] on div "You are conducting a speed test? * YES NO Upload images or videos to this field…" at bounding box center [781, 447] width 1204 height 116
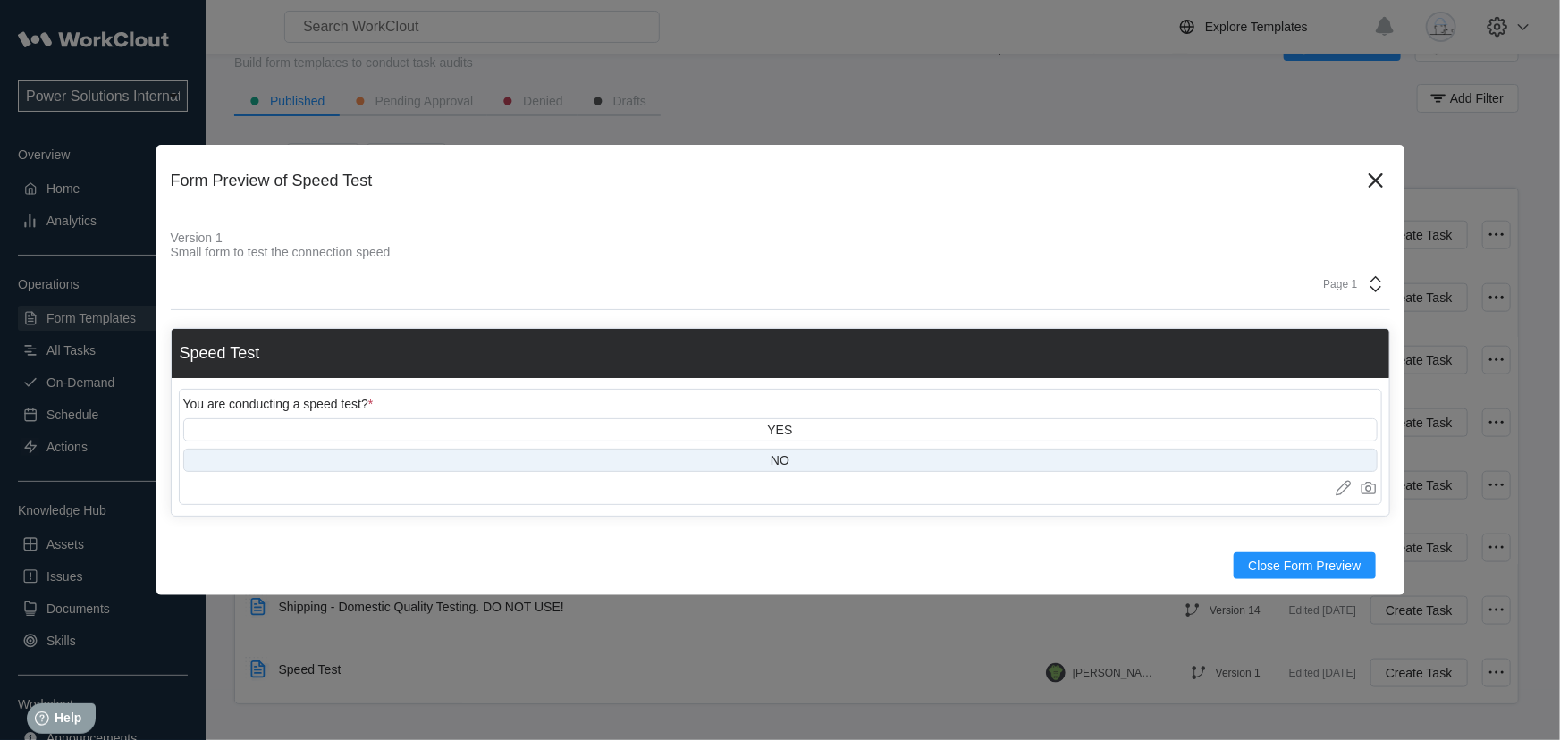
click at [807, 464] on div "NO" at bounding box center [780, 460] width 1195 height 23
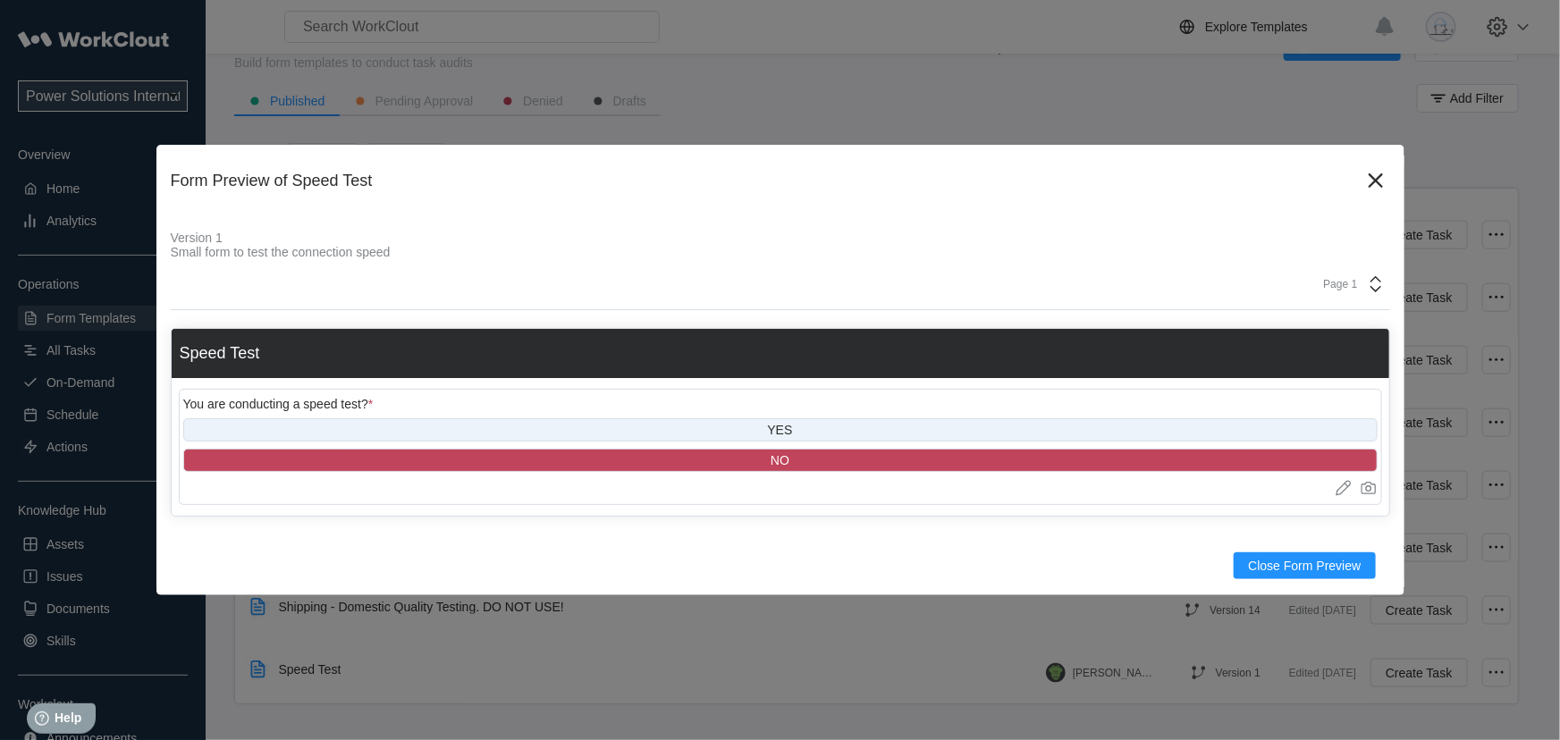
click at [781, 430] on div "YES" at bounding box center [779, 430] width 25 height 14
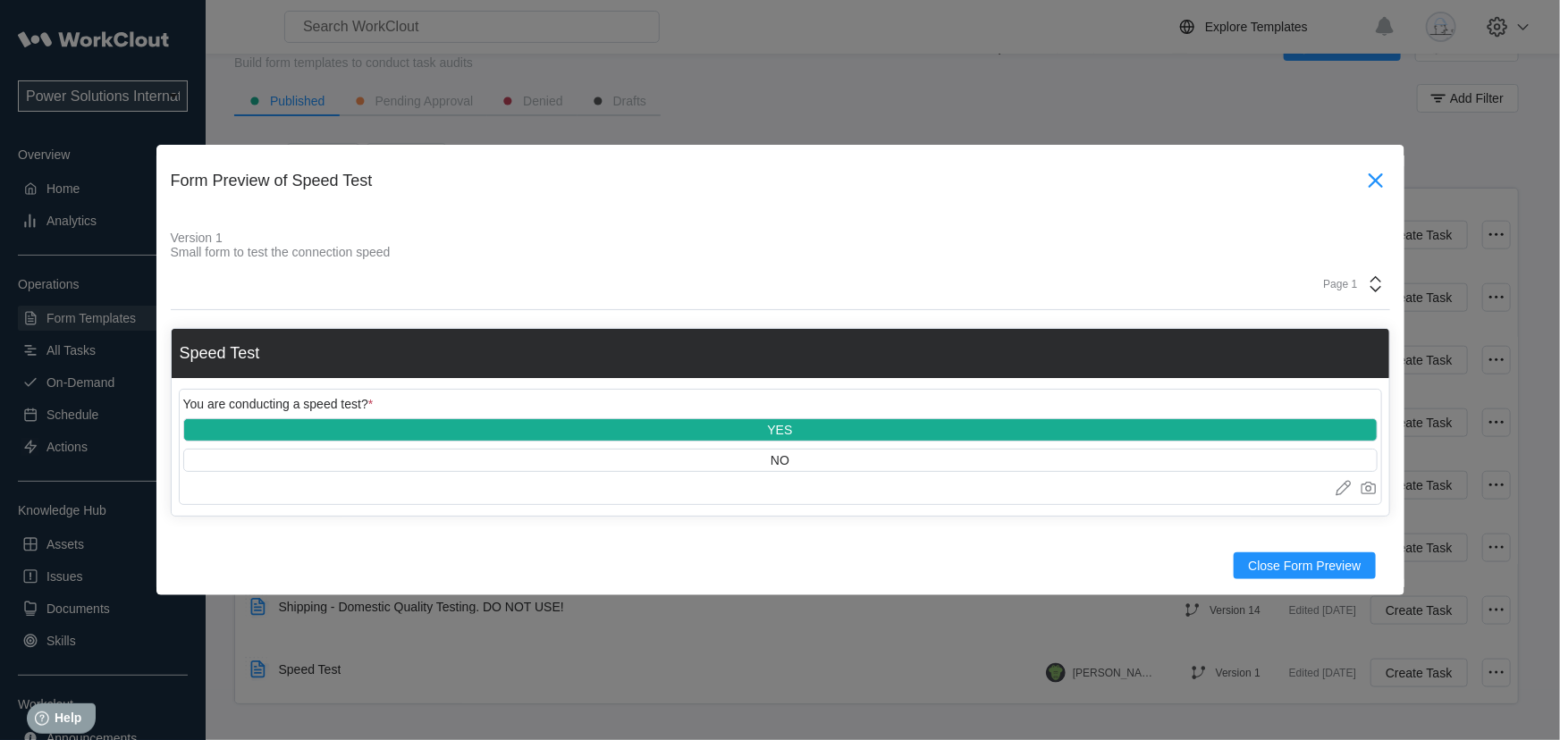
click at [1368, 174] on icon at bounding box center [1376, 180] width 29 height 29
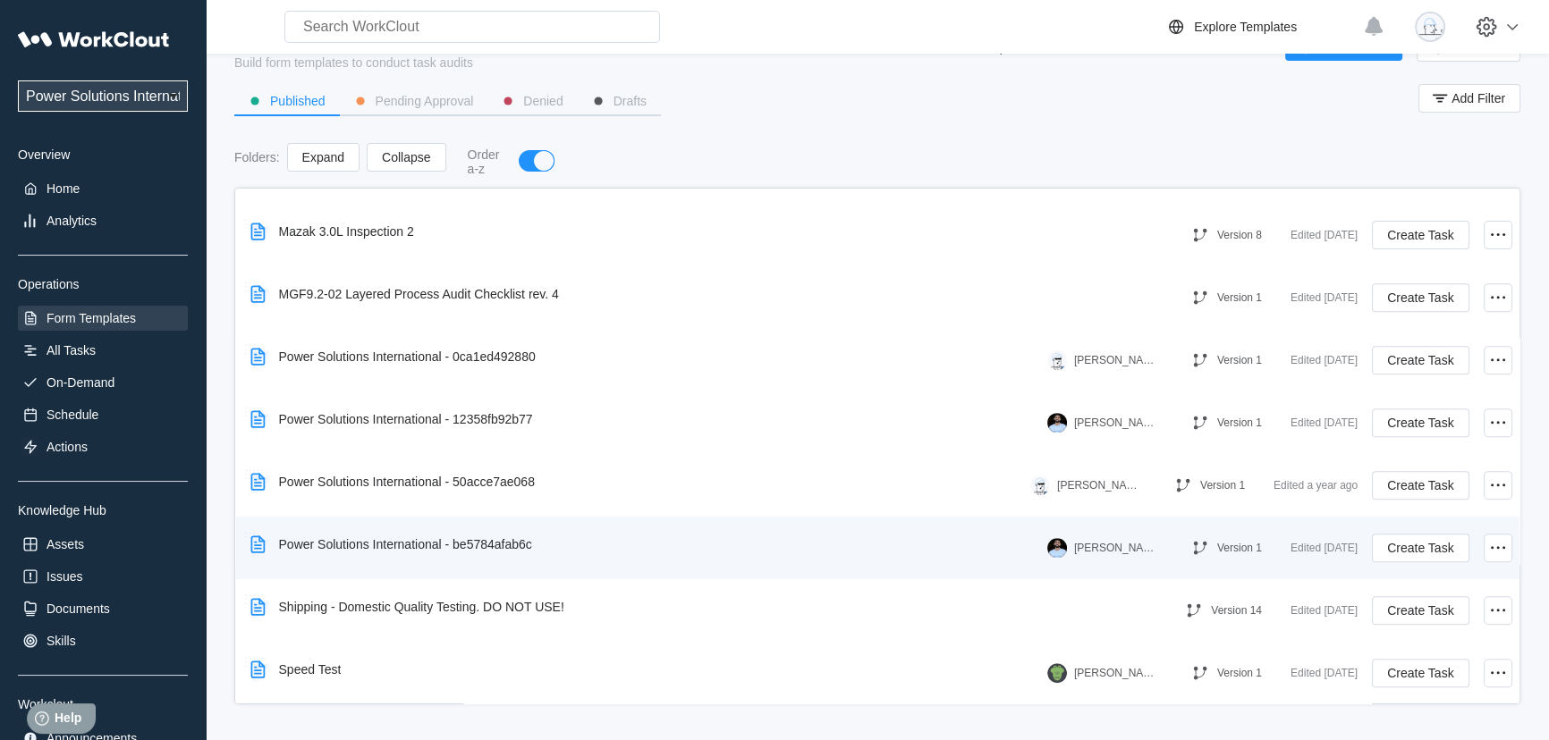
click at [1074, 551] on div "[PERSON_NAME] - previous user" at bounding box center [1114, 548] width 80 height 13
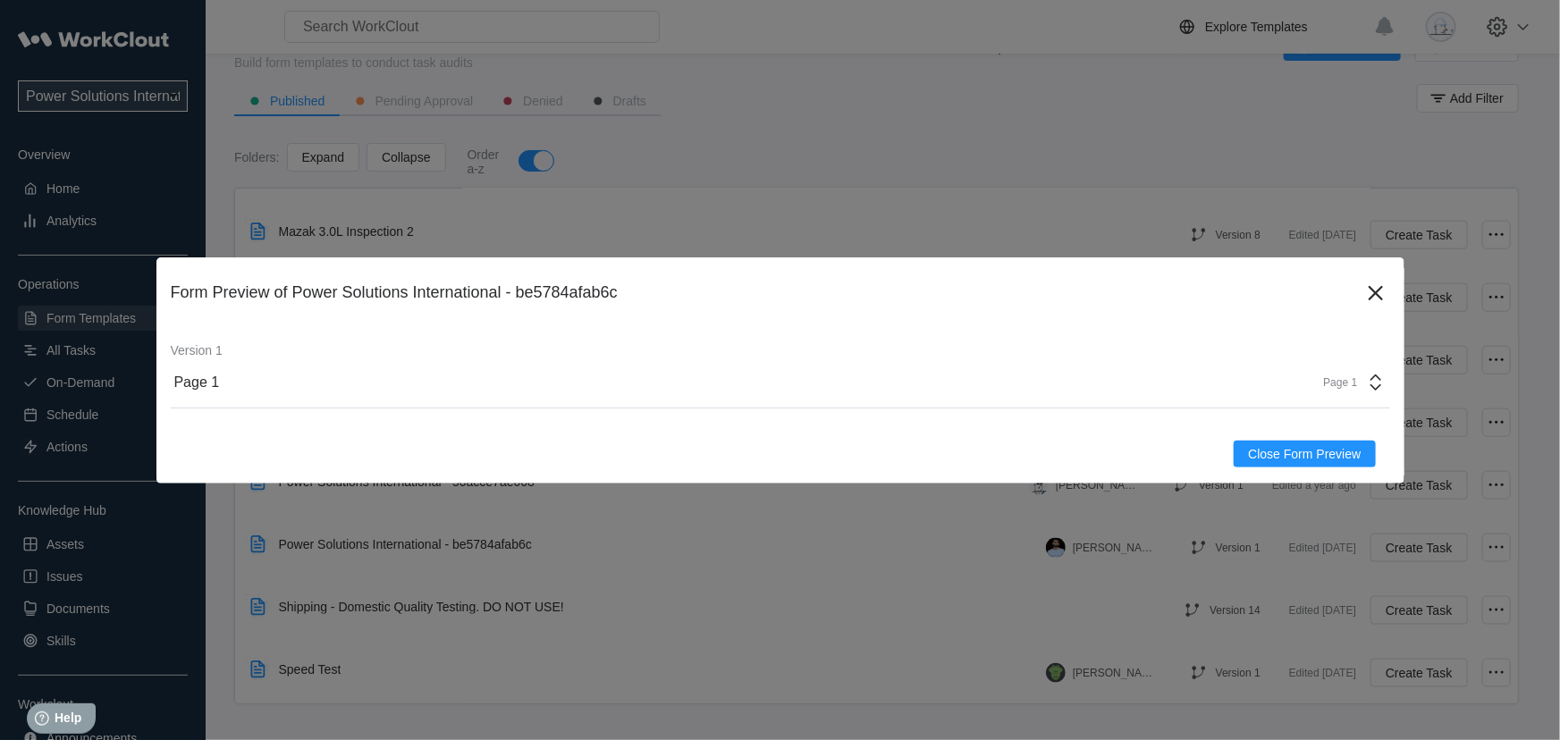
click at [920, 367] on div "Page 1 Page 1" at bounding box center [781, 383] width 1220 height 51
click at [1091, 418] on div "Page 1" at bounding box center [1212, 433] width 356 height 30
click at [1362, 300] on icon at bounding box center [1376, 293] width 29 height 29
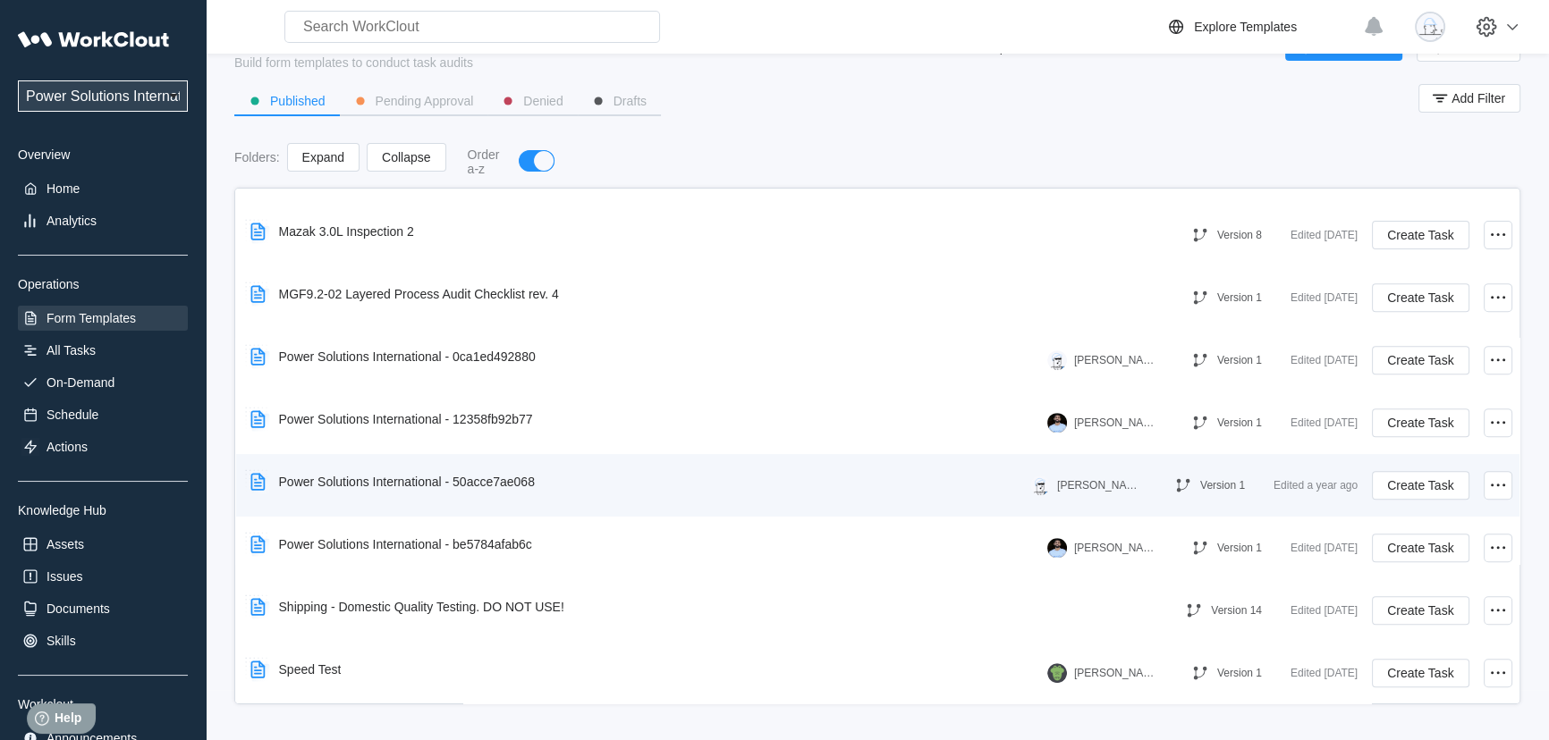
click at [1066, 479] on div "[PERSON_NAME]" at bounding box center [1097, 485] width 80 height 13
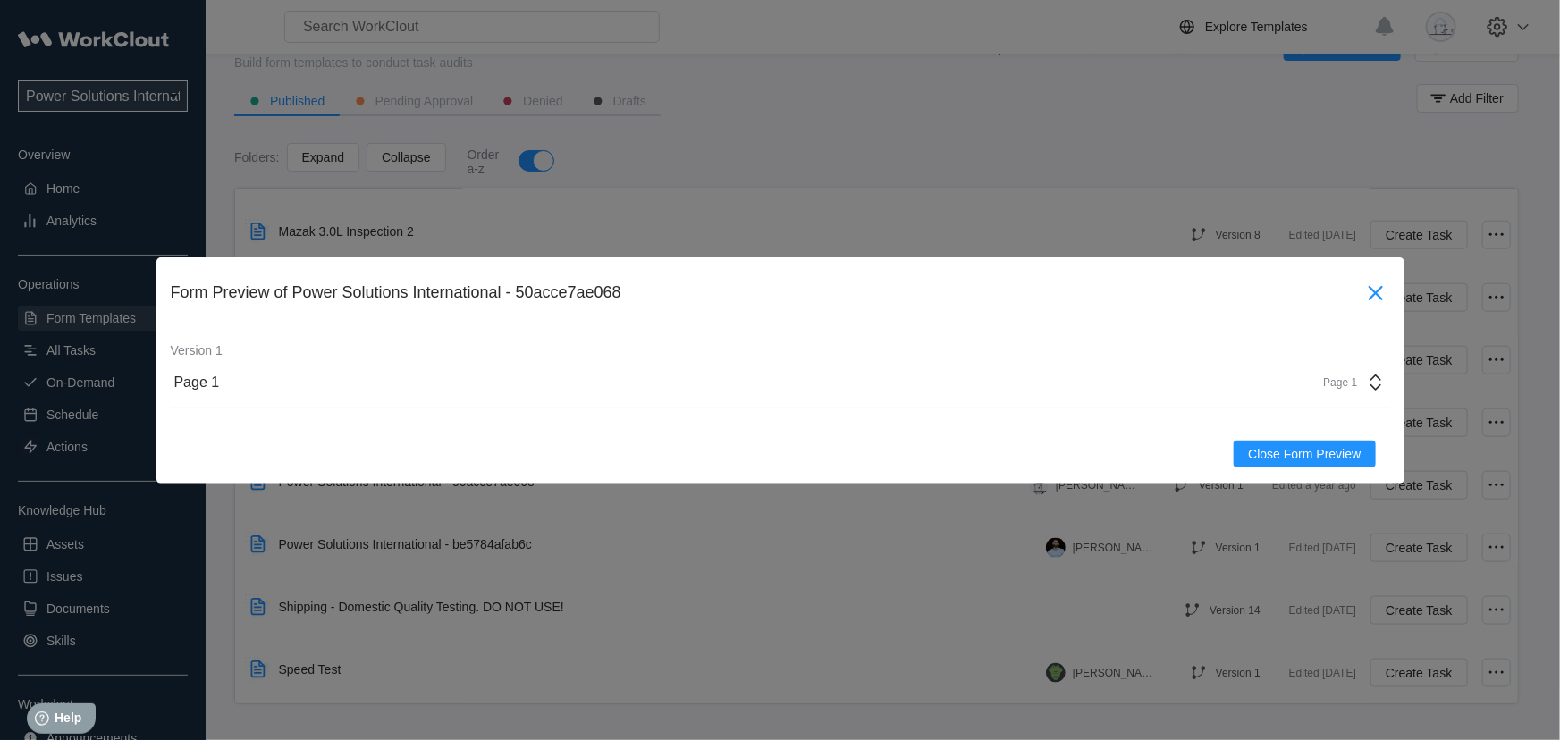
click at [1368, 288] on icon at bounding box center [1376, 293] width 29 height 29
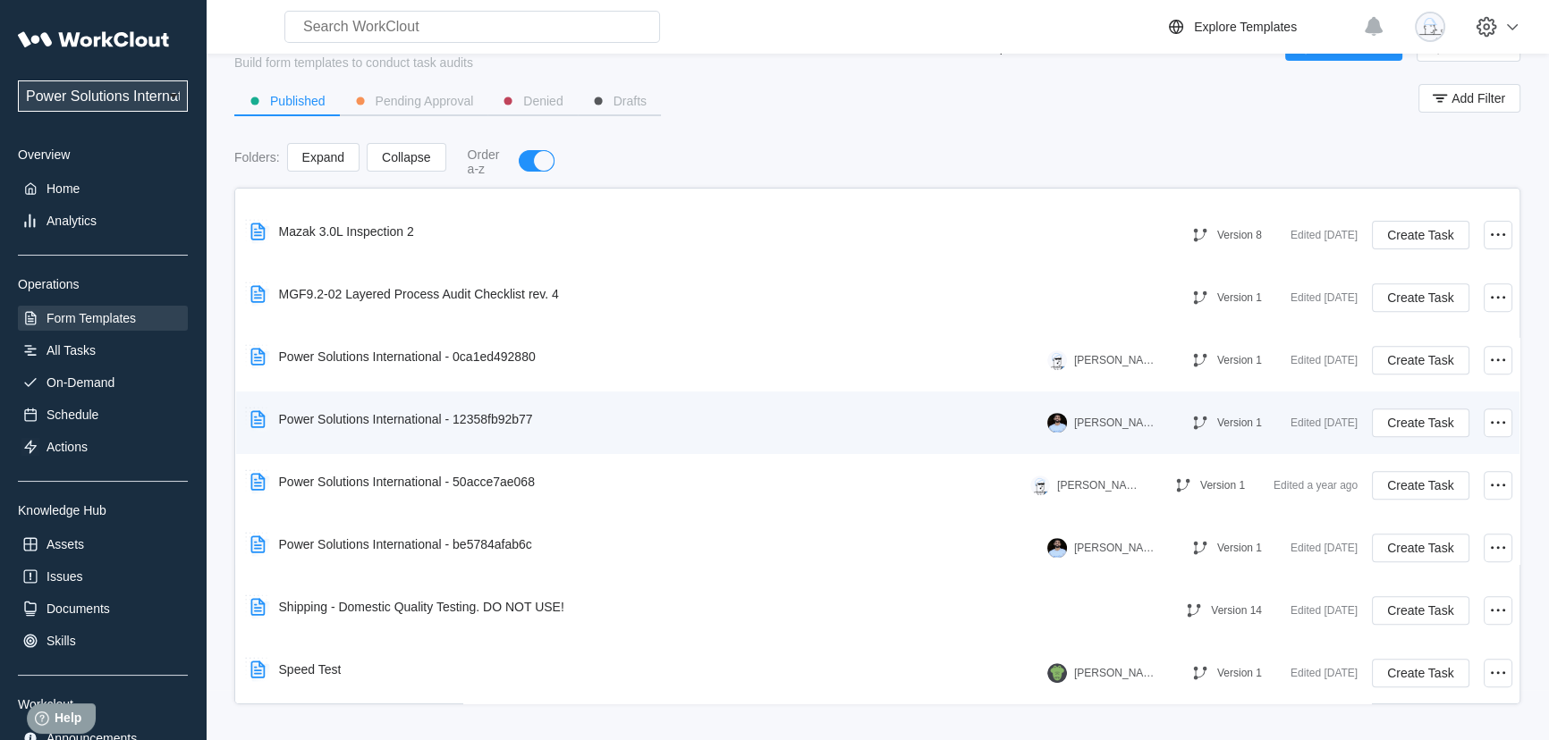
click at [1067, 428] on div "[PERSON_NAME] - previous user" at bounding box center [1100, 423] width 107 height 20
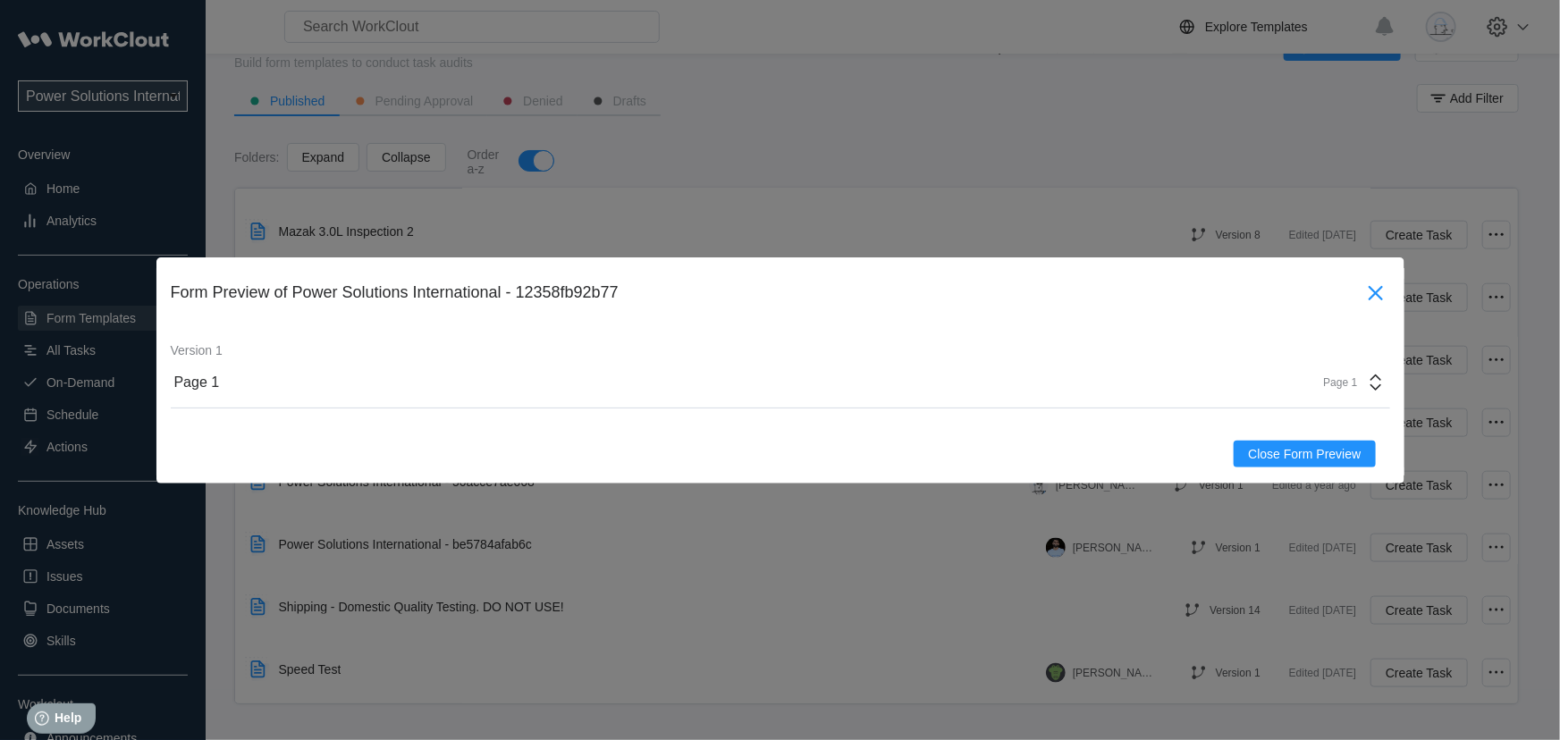
click at [1381, 286] on icon at bounding box center [1375, 292] width 14 height 14
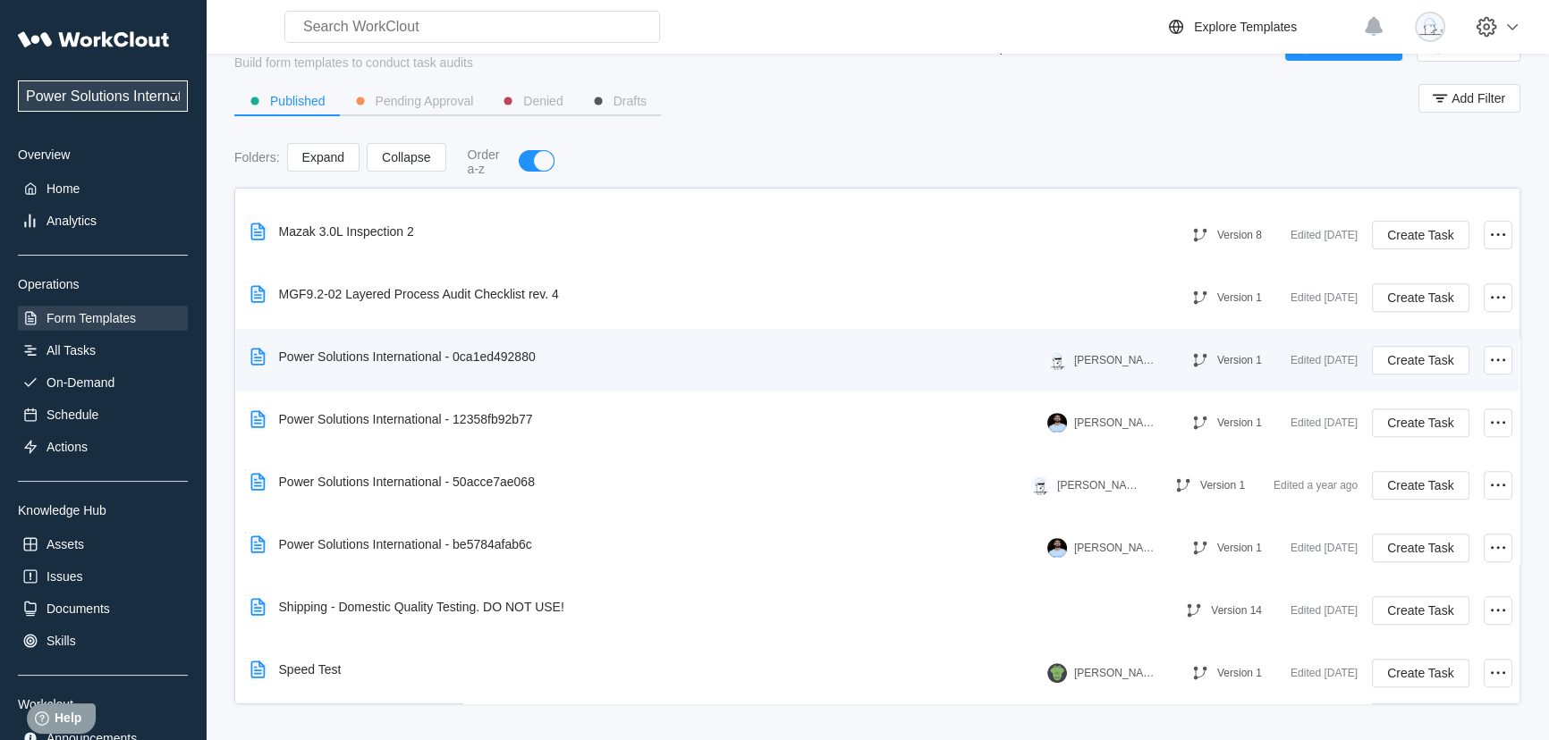
click at [991, 363] on div "Power Solutions International - 0ca1ed492880" at bounding box center [645, 356] width 804 height 41
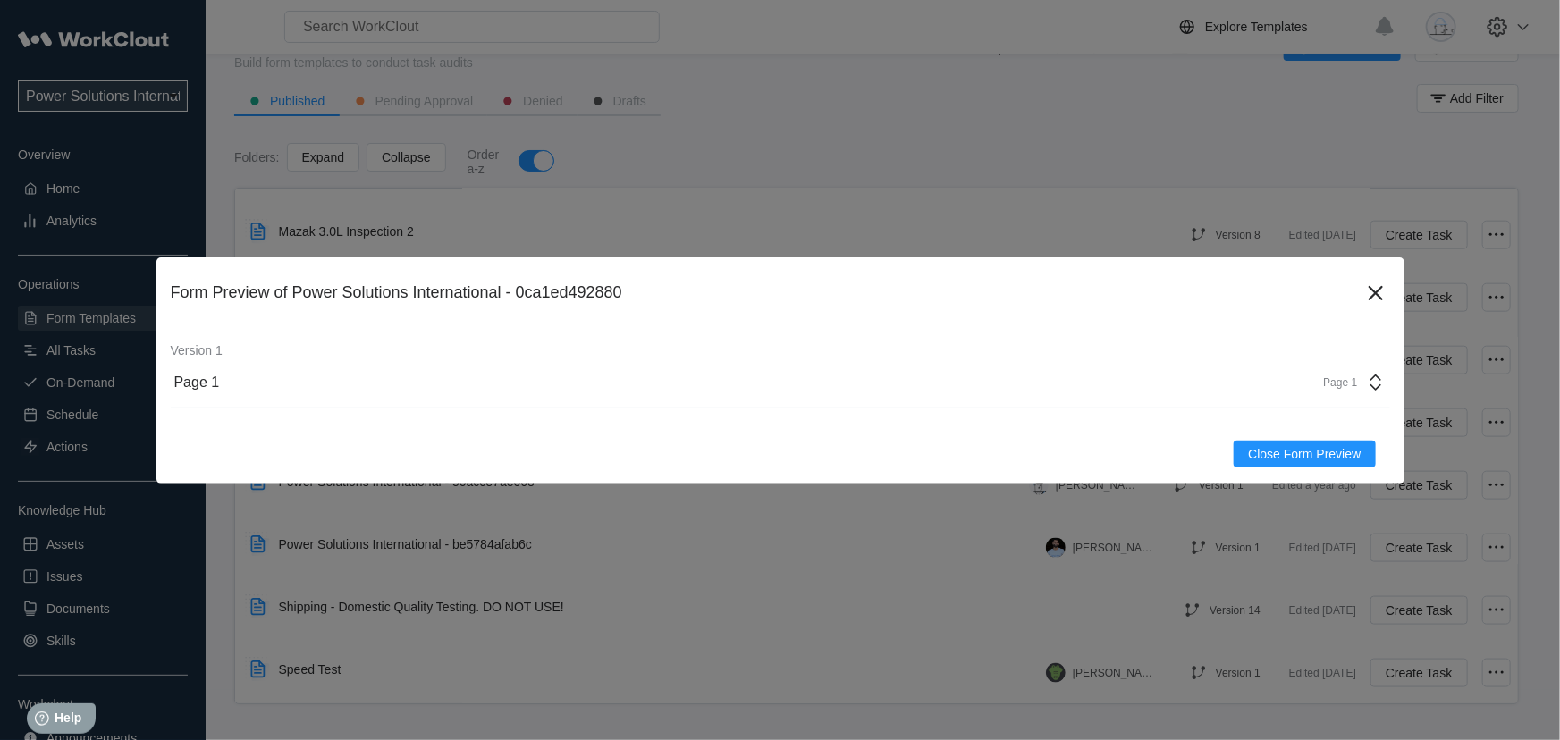
click at [1211, 378] on div "Page 1 Page 1" at bounding box center [781, 383] width 1220 height 51
click at [1107, 440] on div "Page 1" at bounding box center [1212, 433] width 356 height 30
click at [1374, 291] on icon at bounding box center [1375, 292] width 14 height 14
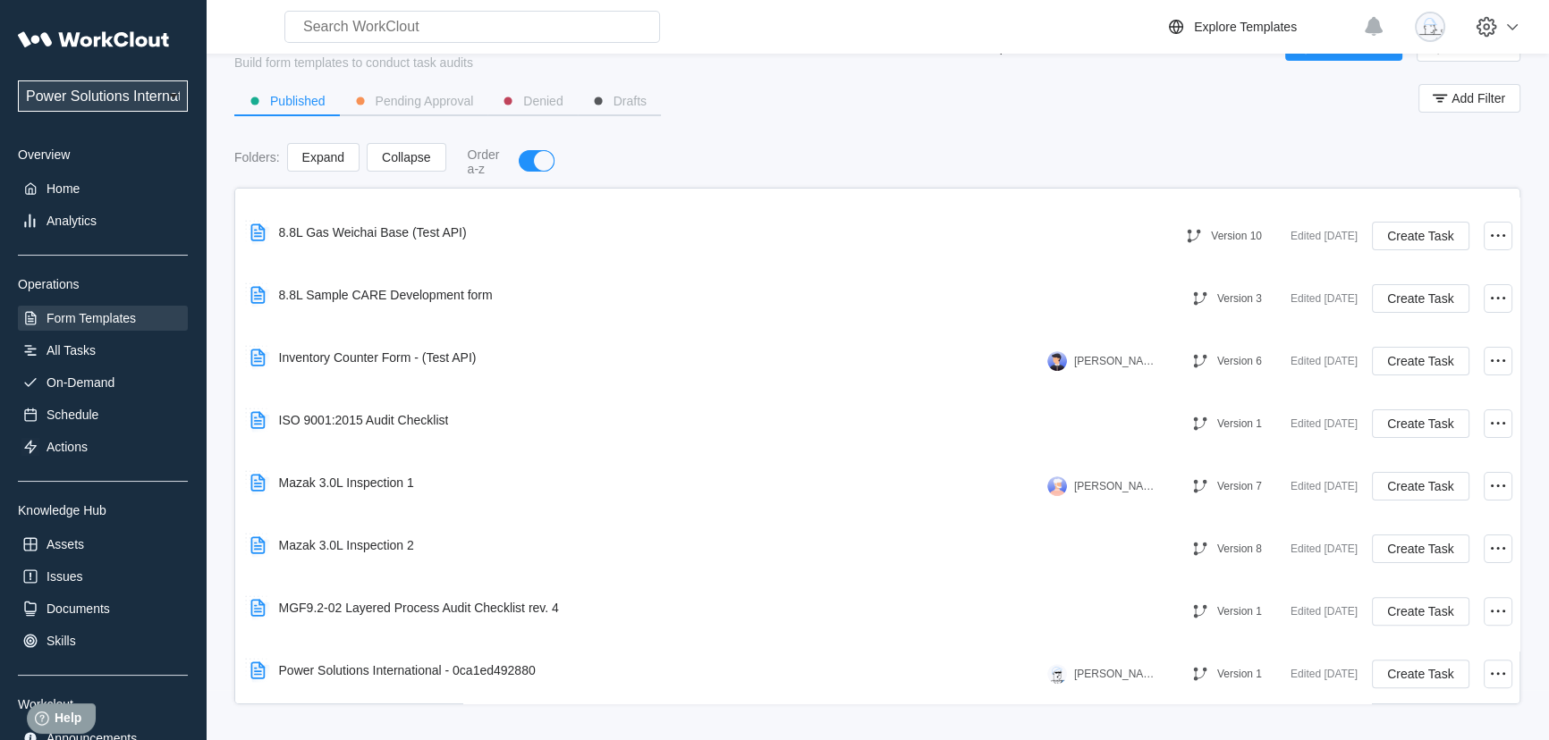
scroll to position [662, 0]
